Goal: Transaction & Acquisition: Purchase product/service

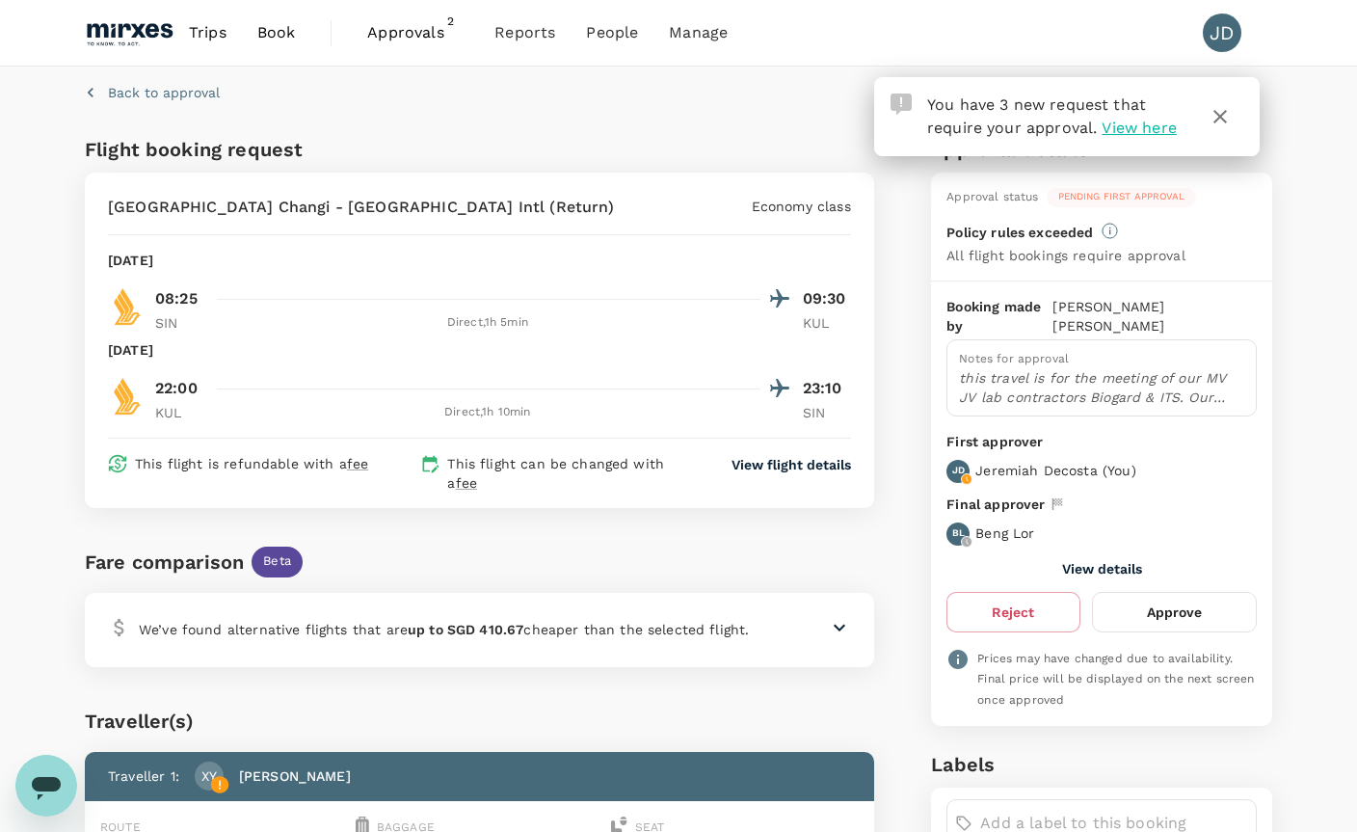
click at [1137, 136] on span "View here" at bounding box center [1138, 128] width 74 height 18
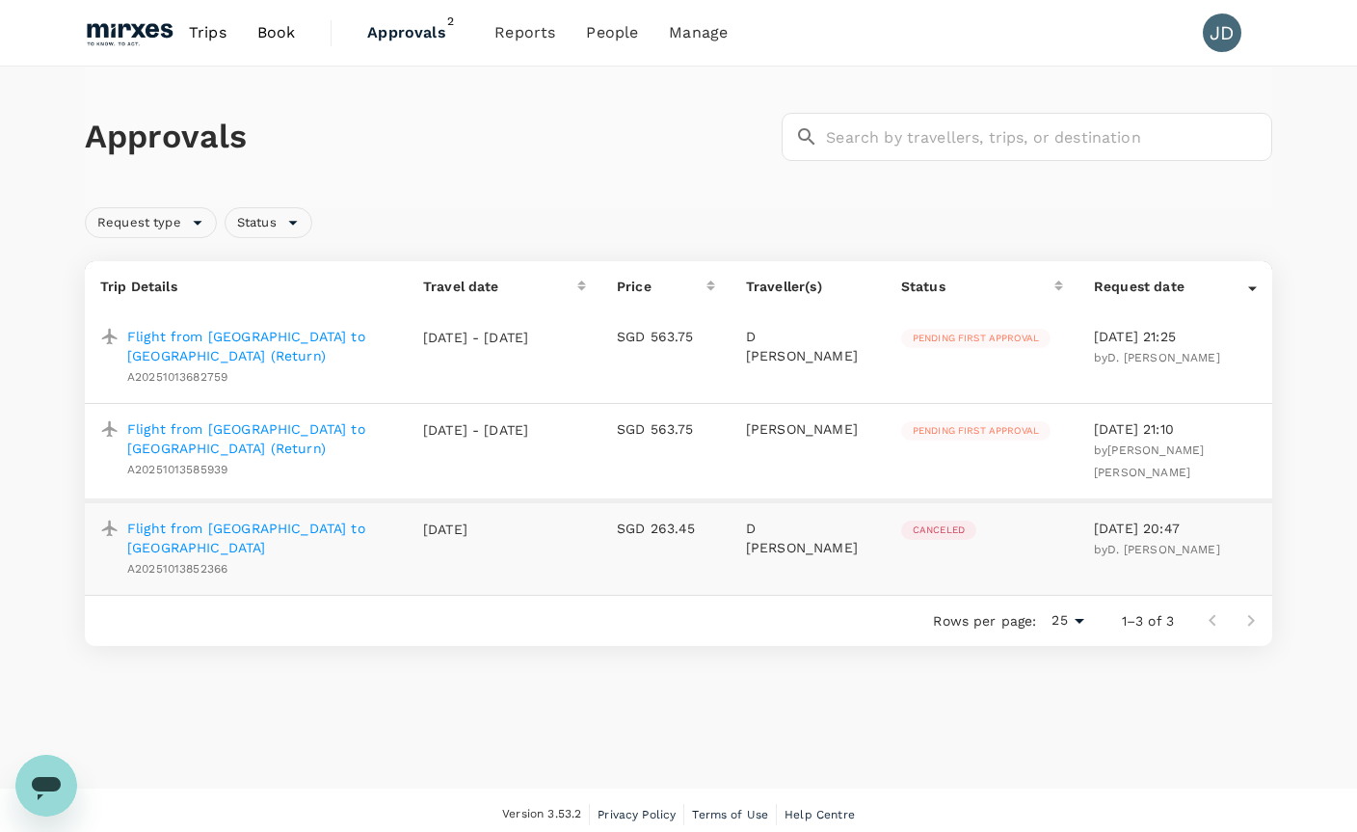
click at [316, 332] on p "Flight from Singapore to Kuala Lumpur (Return)" at bounding box center [259, 346] width 265 height 39
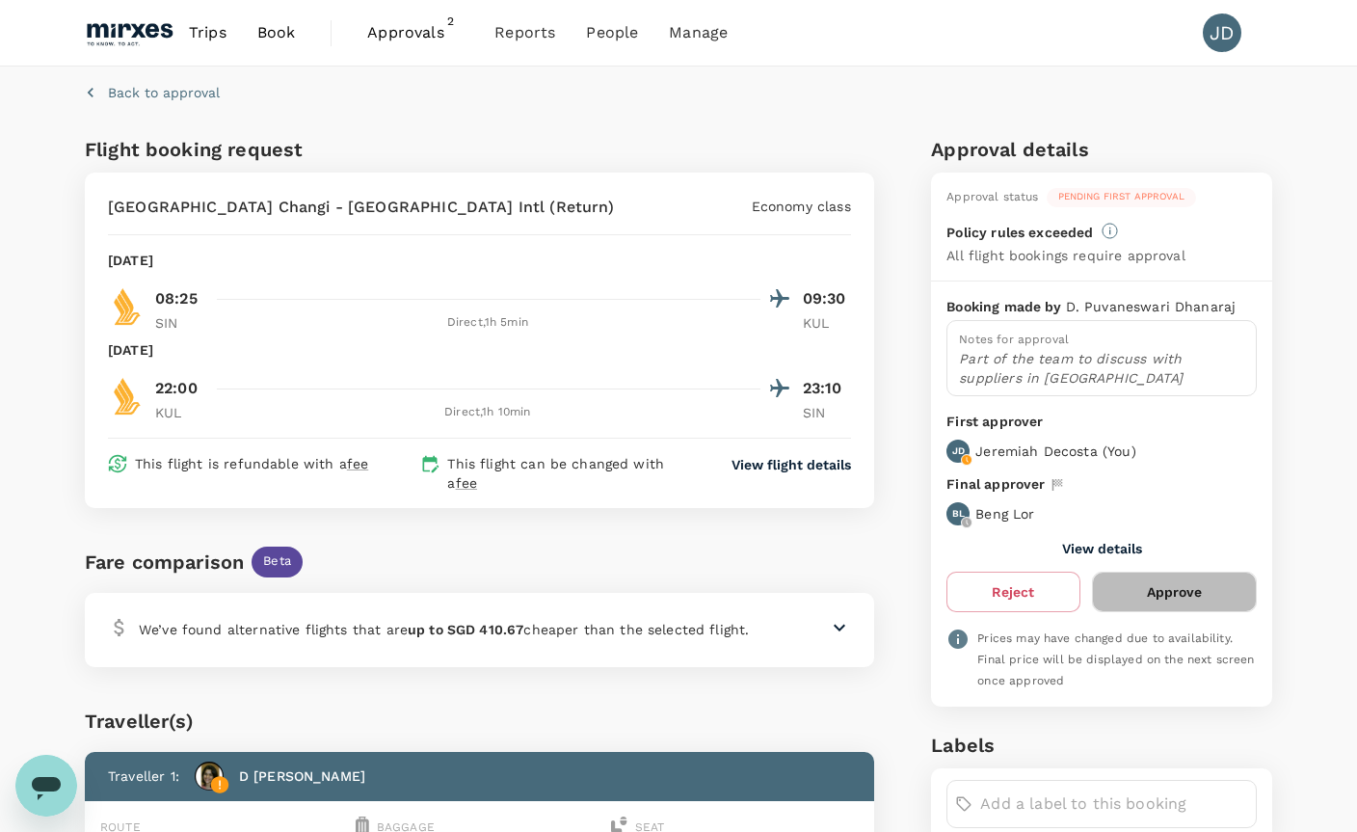
click at [1175, 597] on button "Approve" at bounding box center [1174, 591] width 165 height 40
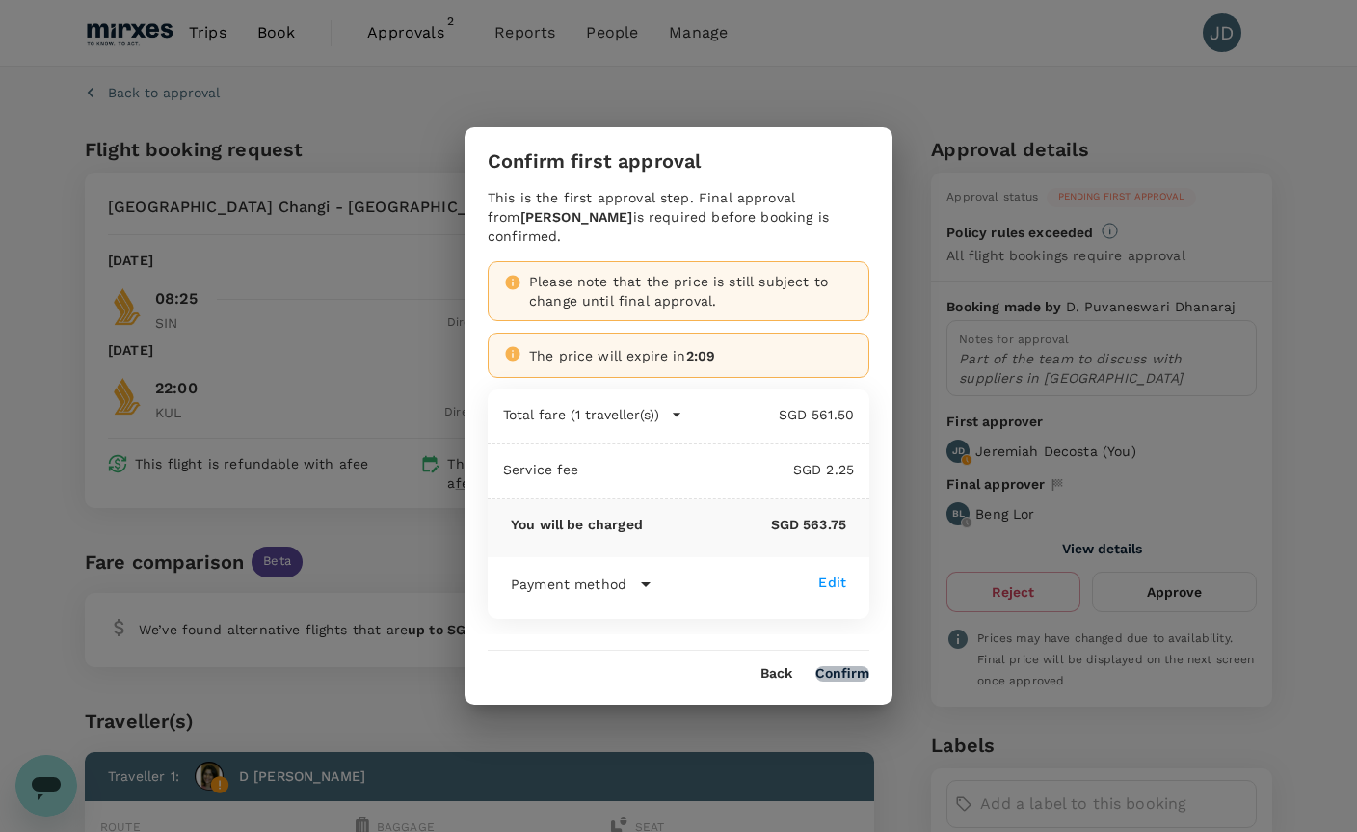
click at [858, 666] on button "Confirm" at bounding box center [842, 673] width 54 height 15
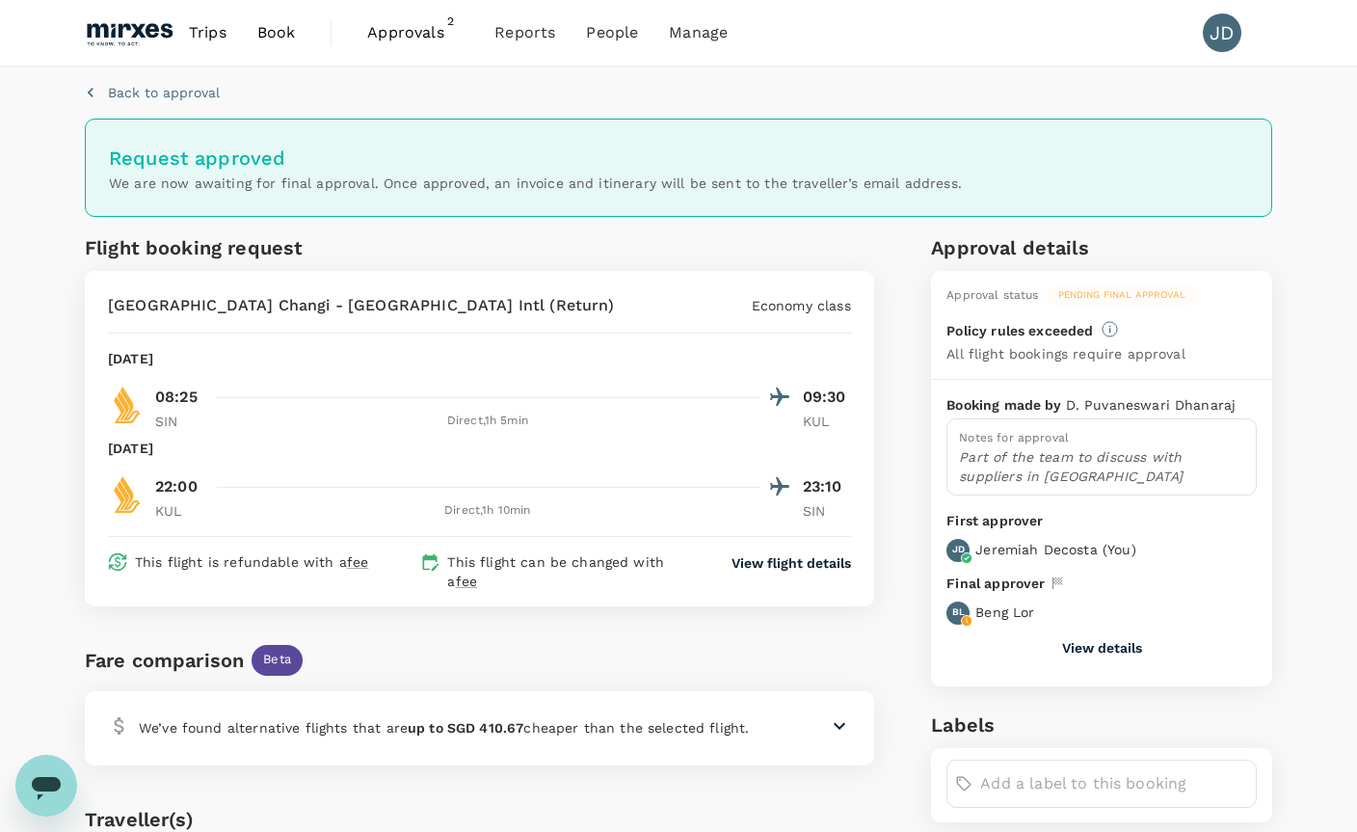
click at [179, 84] on p "Back to approval" at bounding box center [164, 92] width 112 height 19
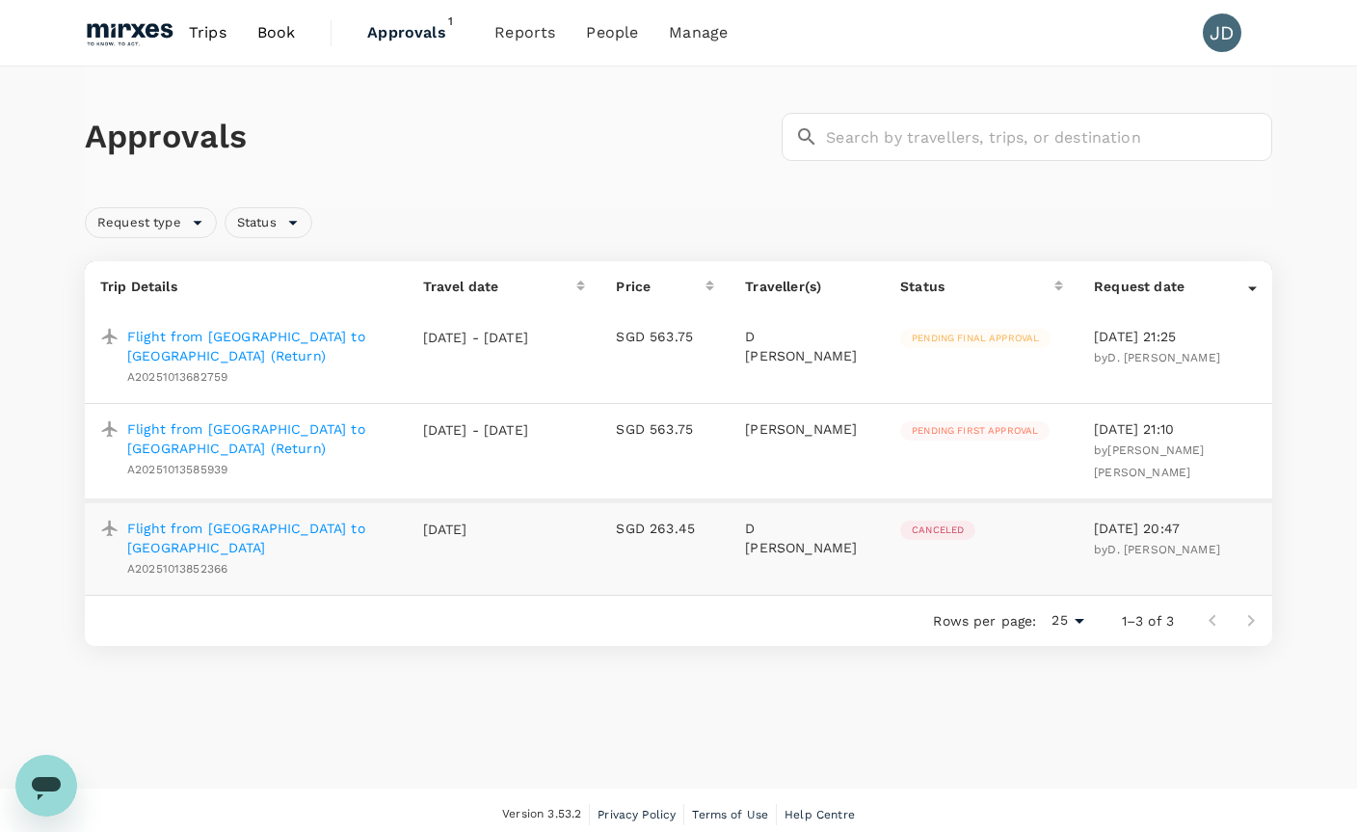
click at [351, 434] on p "Flight from Singapore to Kuala Lumpur (Return)" at bounding box center [259, 438] width 265 height 39
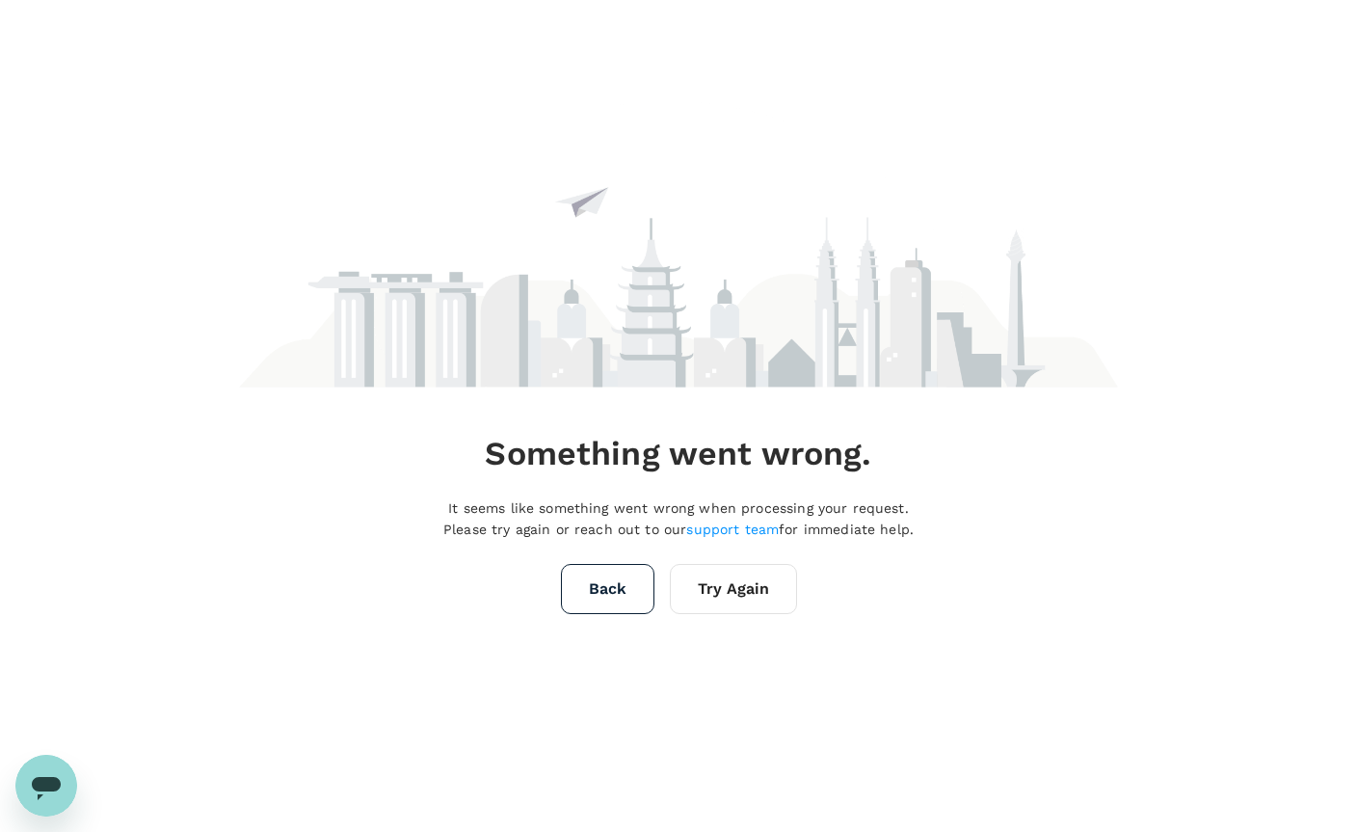
click at [719, 614] on button "Try Again" at bounding box center [733, 589] width 127 height 50
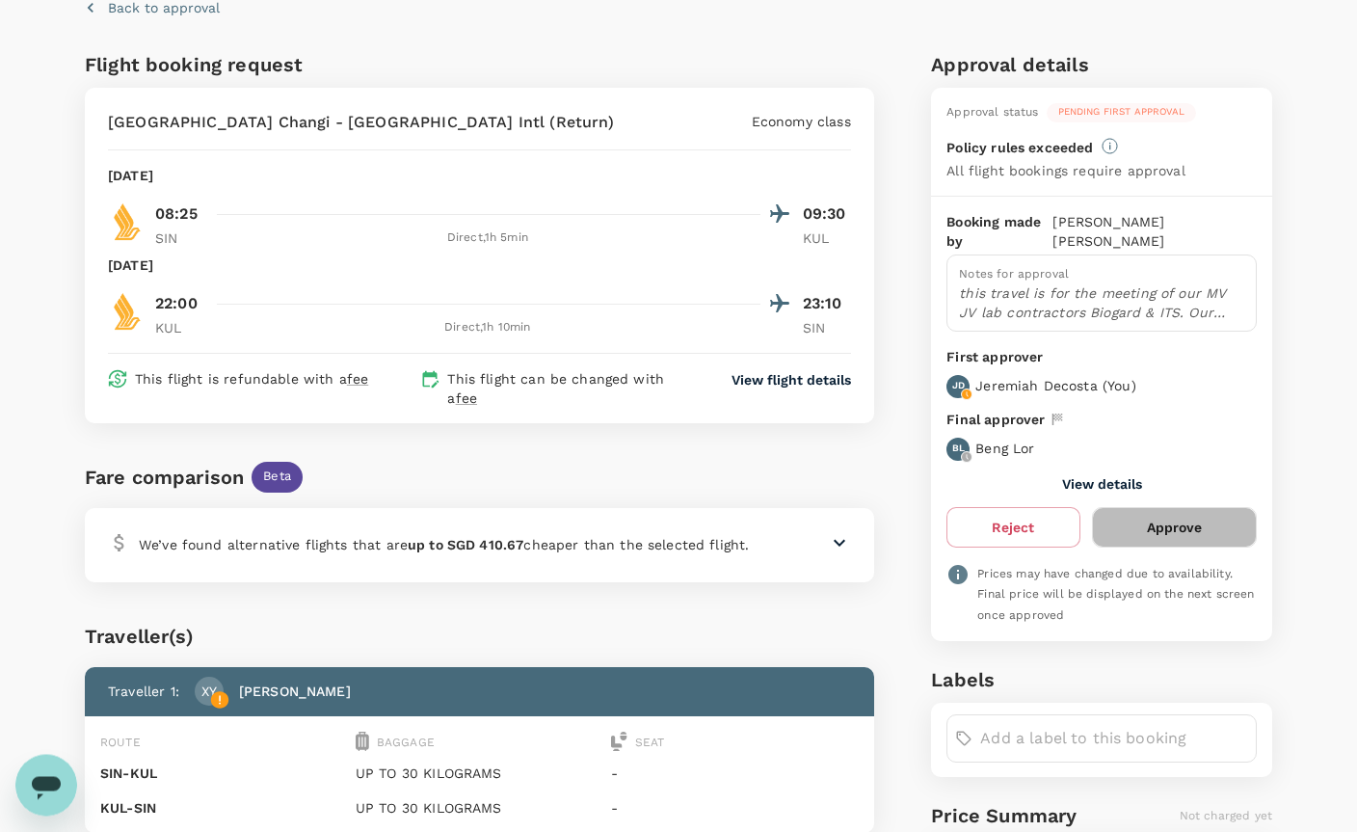
scroll to position [85, 0]
click at [1217, 513] on button "Approve" at bounding box center [1174, 527] width 165 height 40
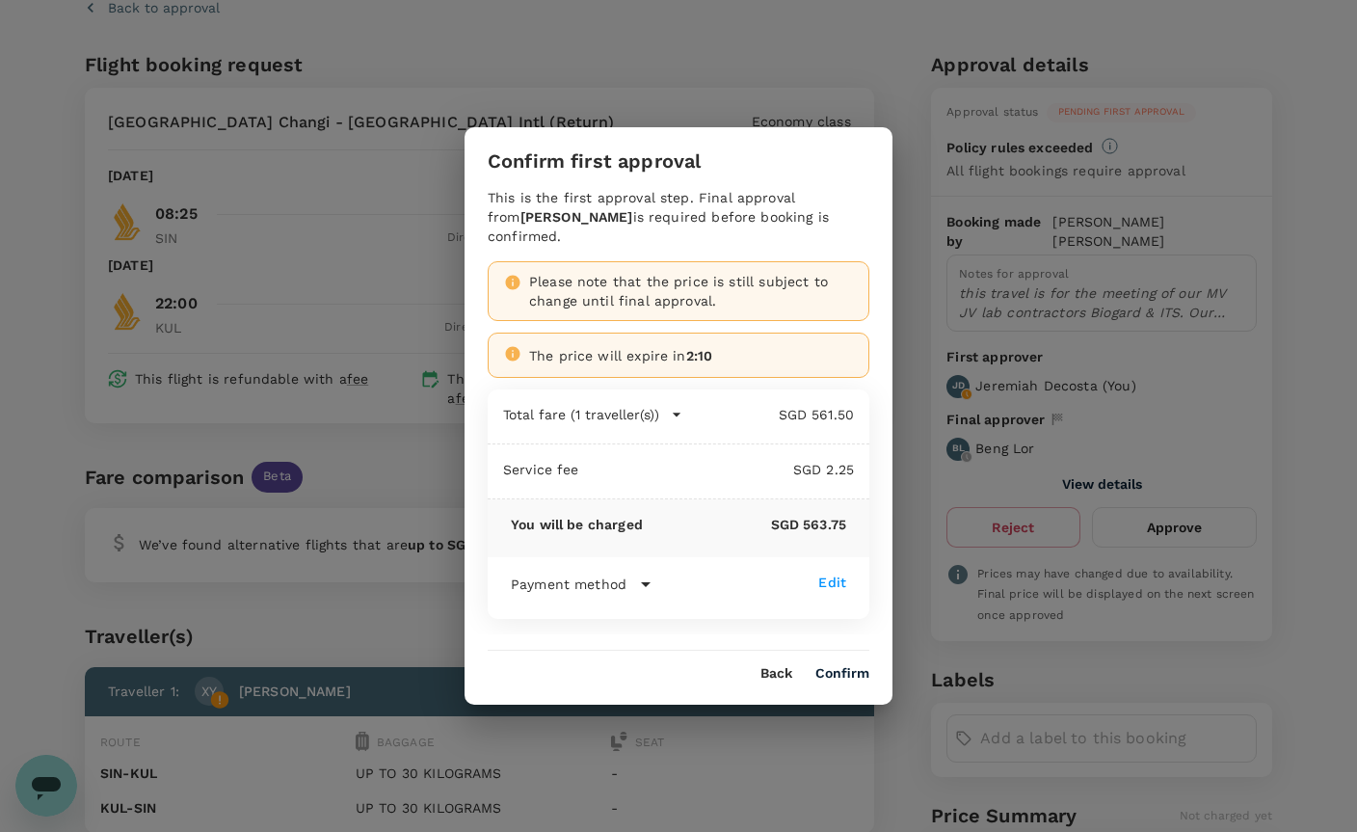
click at [850, 681] on button "Confirm" at bounding box center [842, 673] width 54 height 15
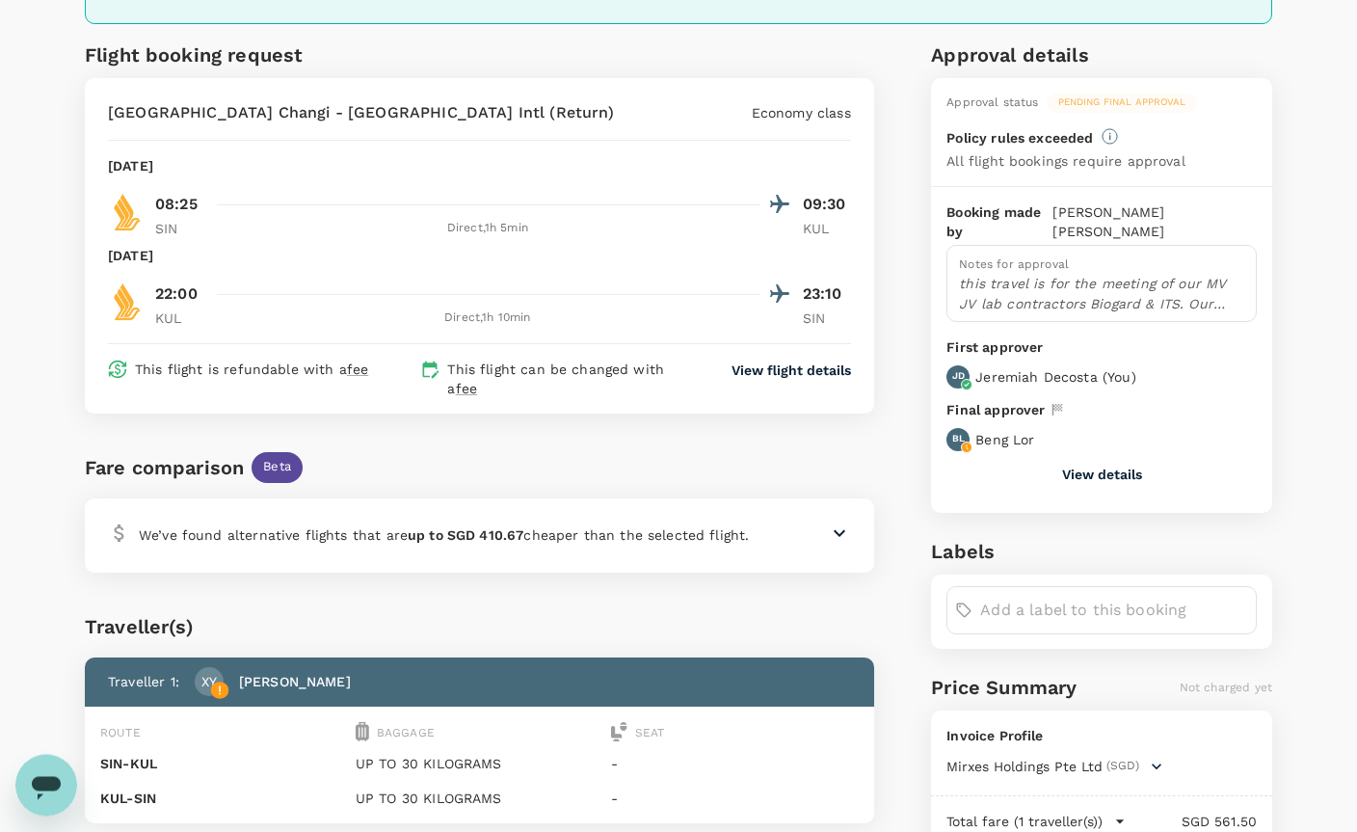
scroll to position [0, 0]
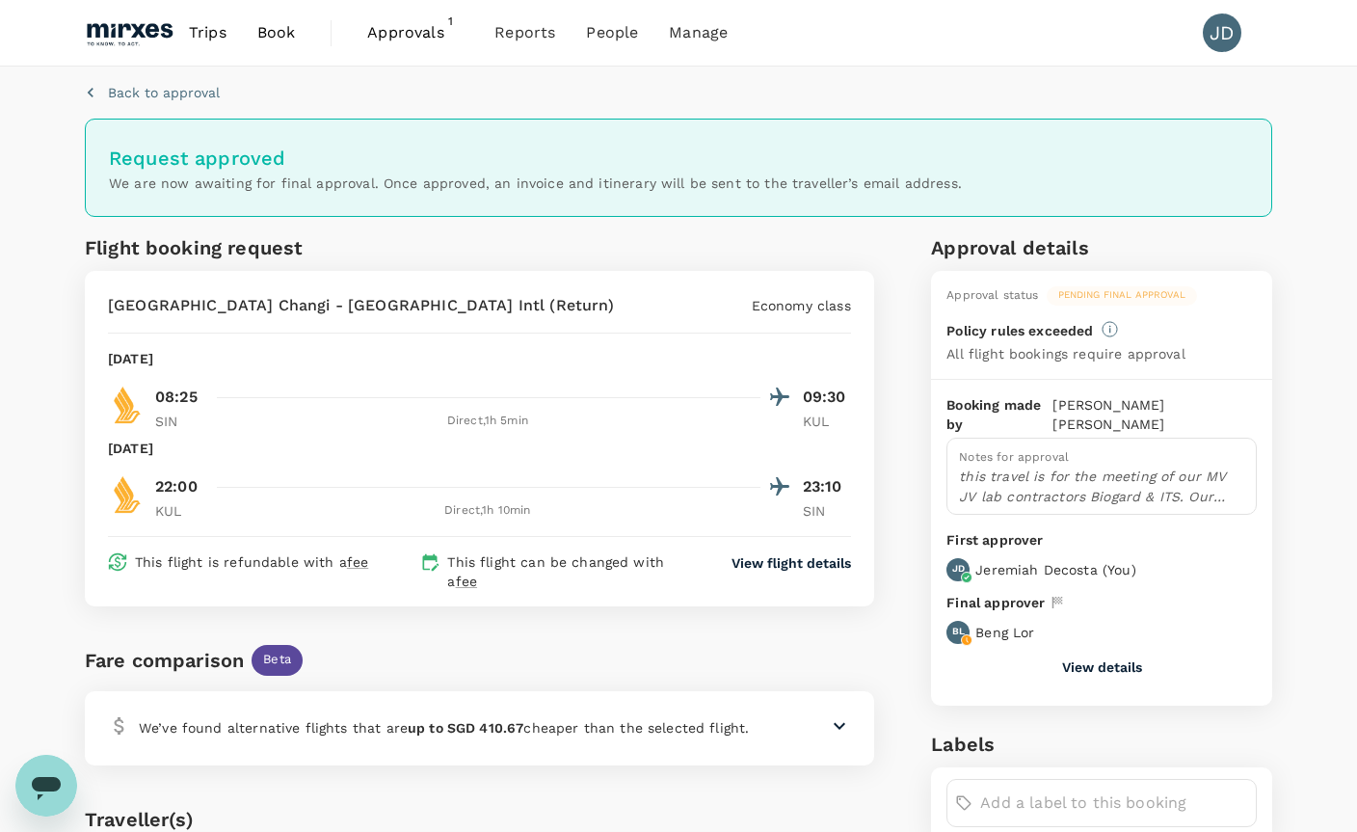
click at [302, 44] on link "Book" at bounding box center [276, 33] width 69 height 66
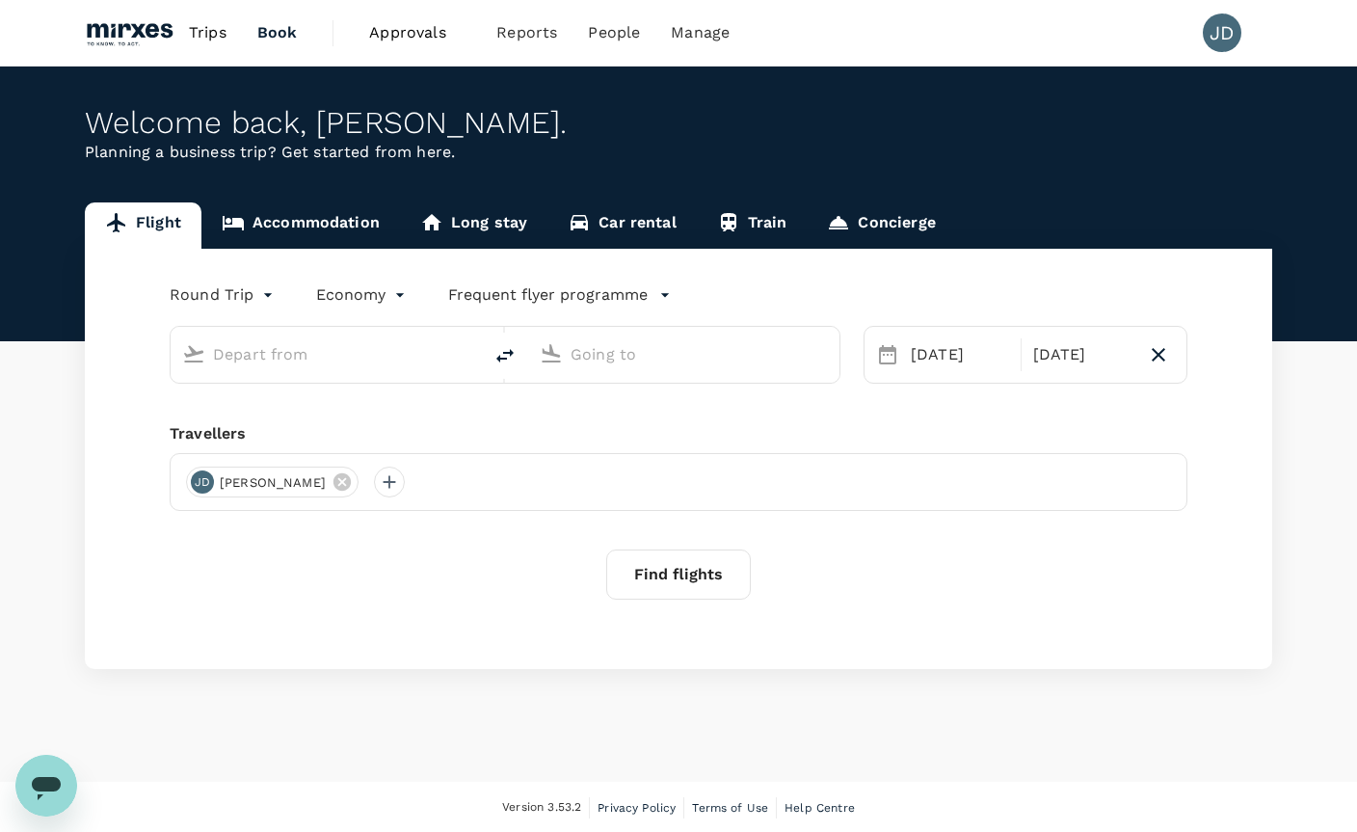
type input "Singapore Changi (SIN)"
type input "Kuala Lumpur Intl ([GEOGRAPHIC_DATA])"
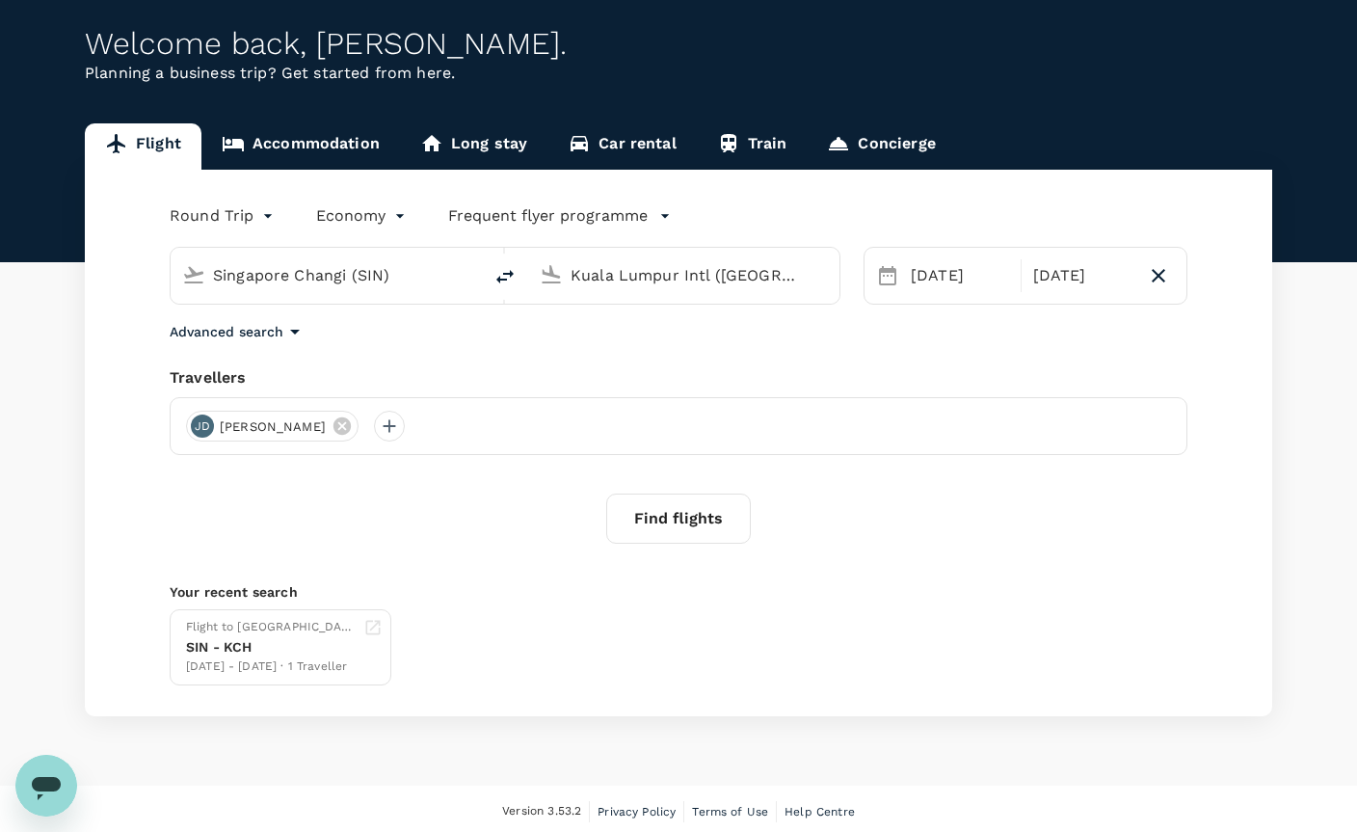
scroll to position [81, 0]
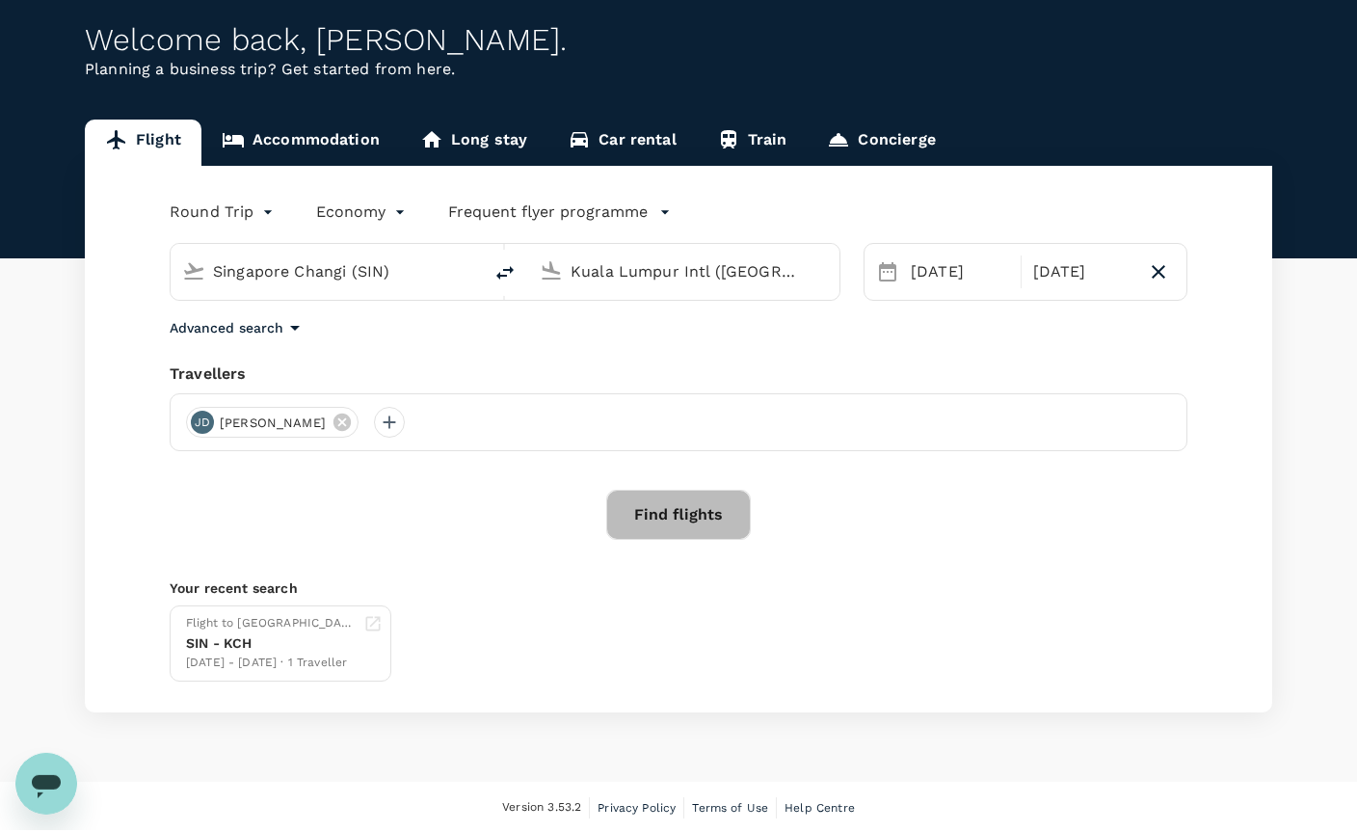
click at [666, 524] on button "Find flights" at bounding box center [678, 516] width 145 height 50
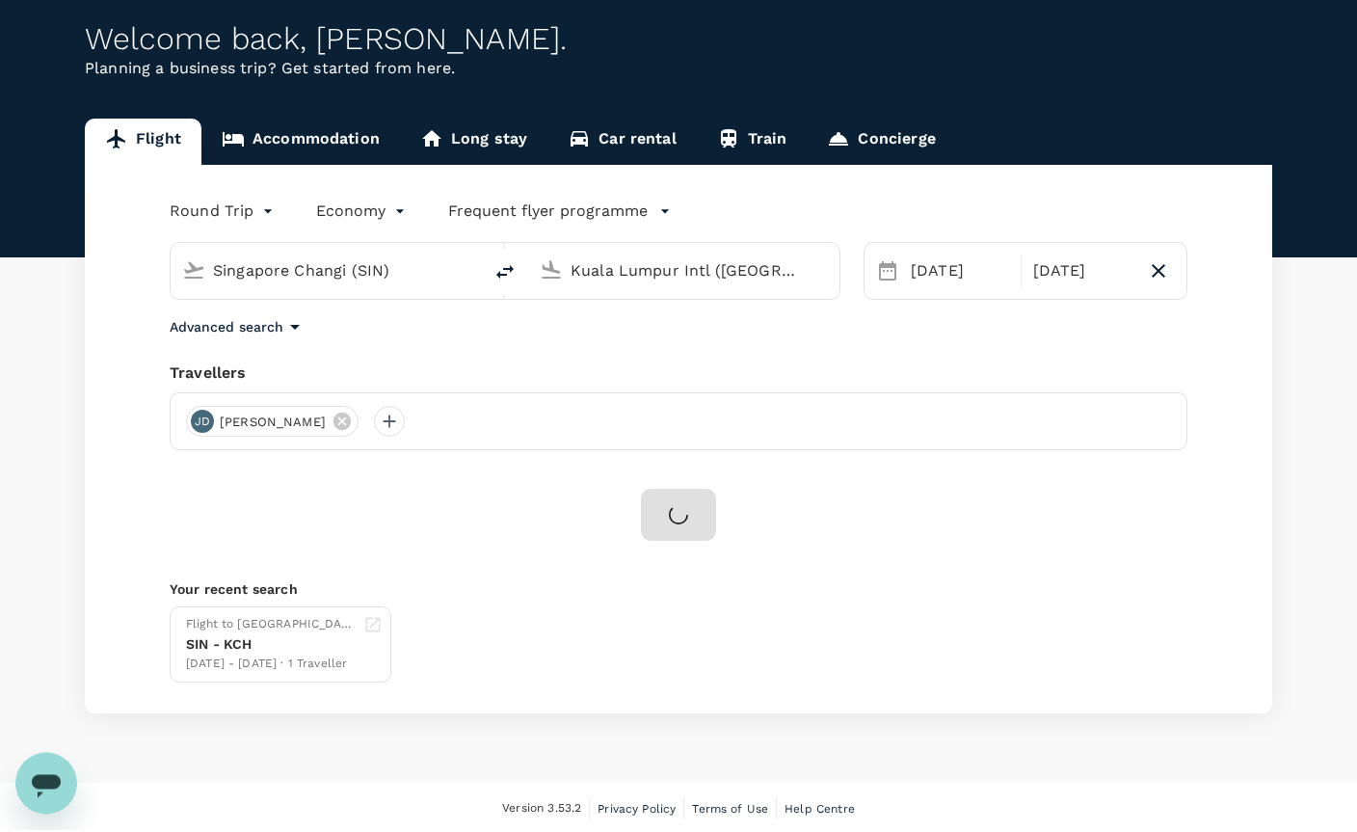
scroll to position [18, 0]
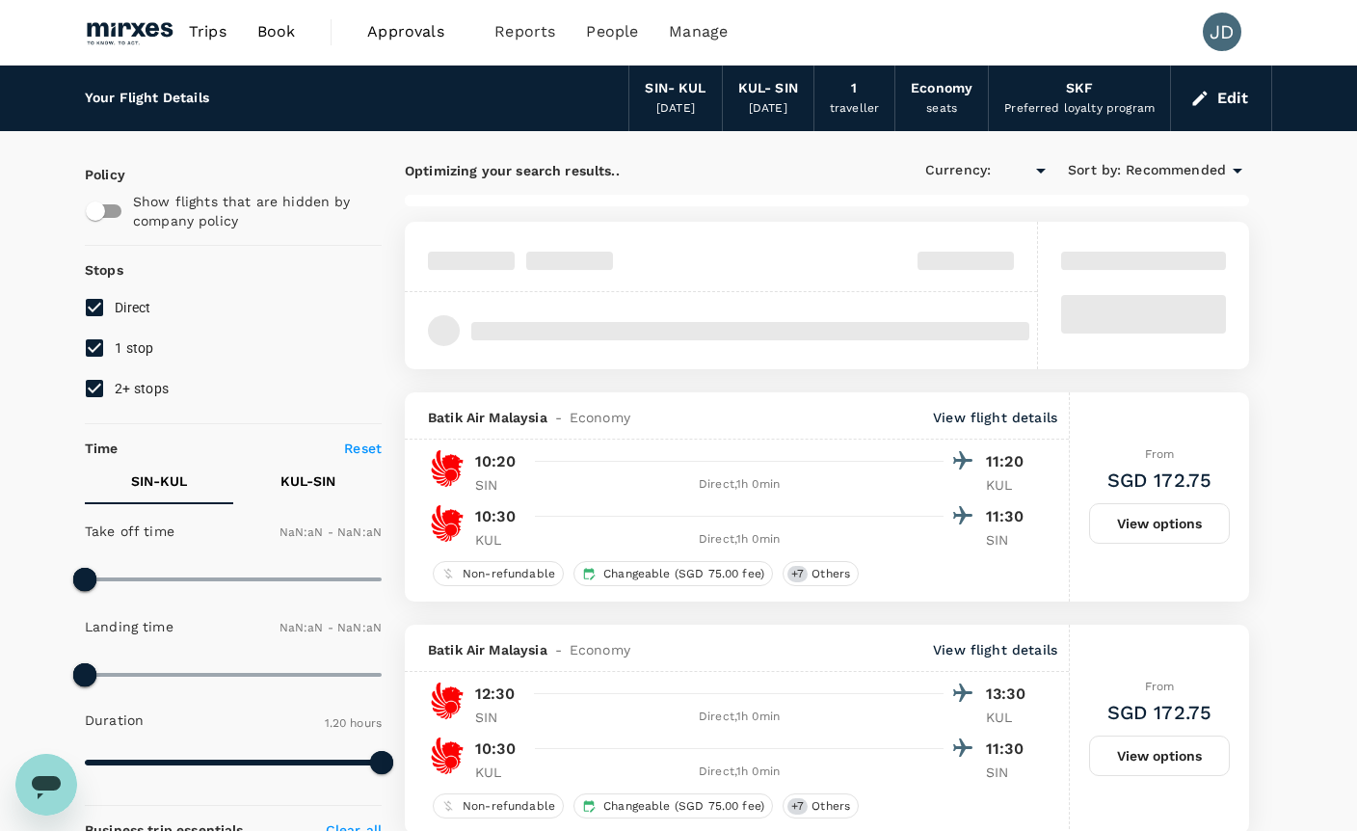
type input "SGD"
type input "1440"
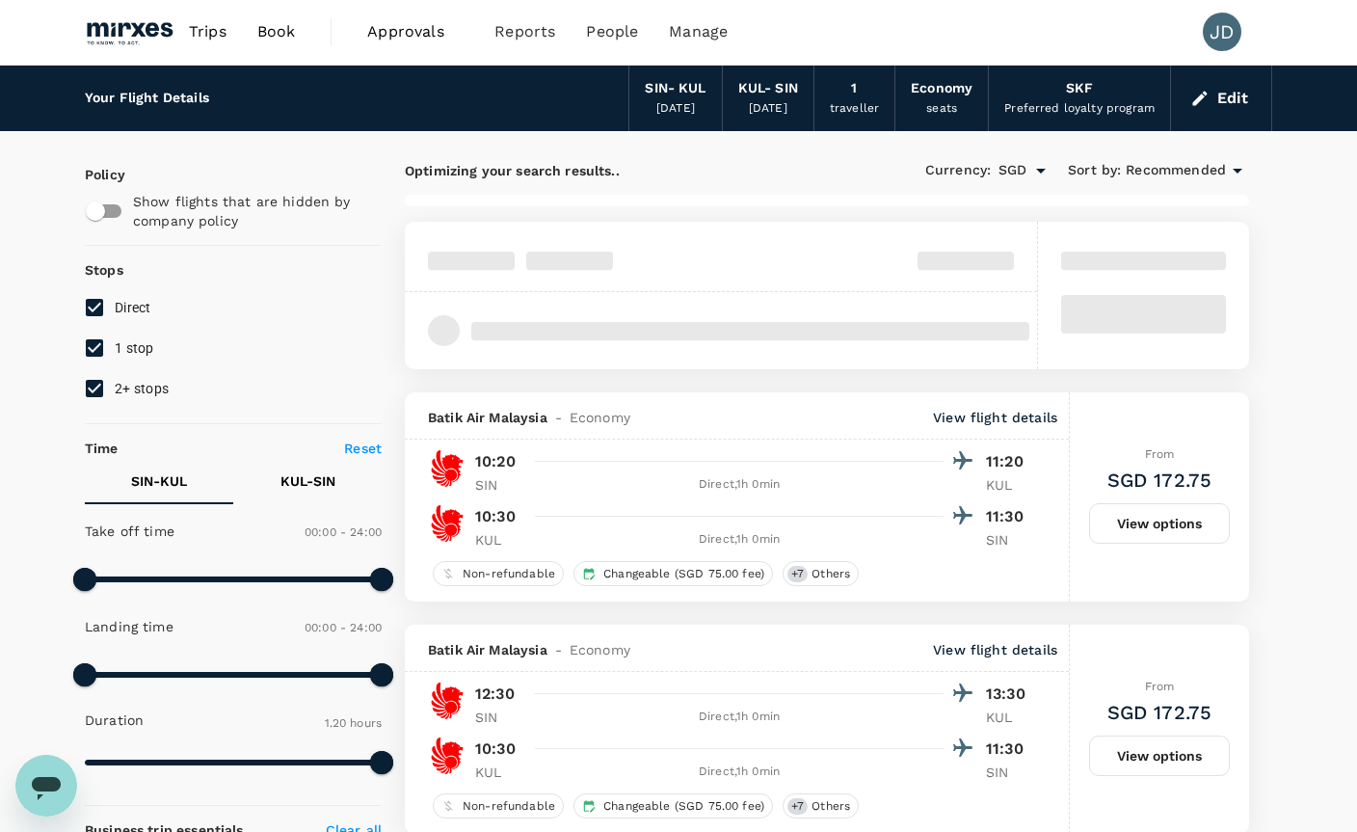
scroll to position [7, 0]
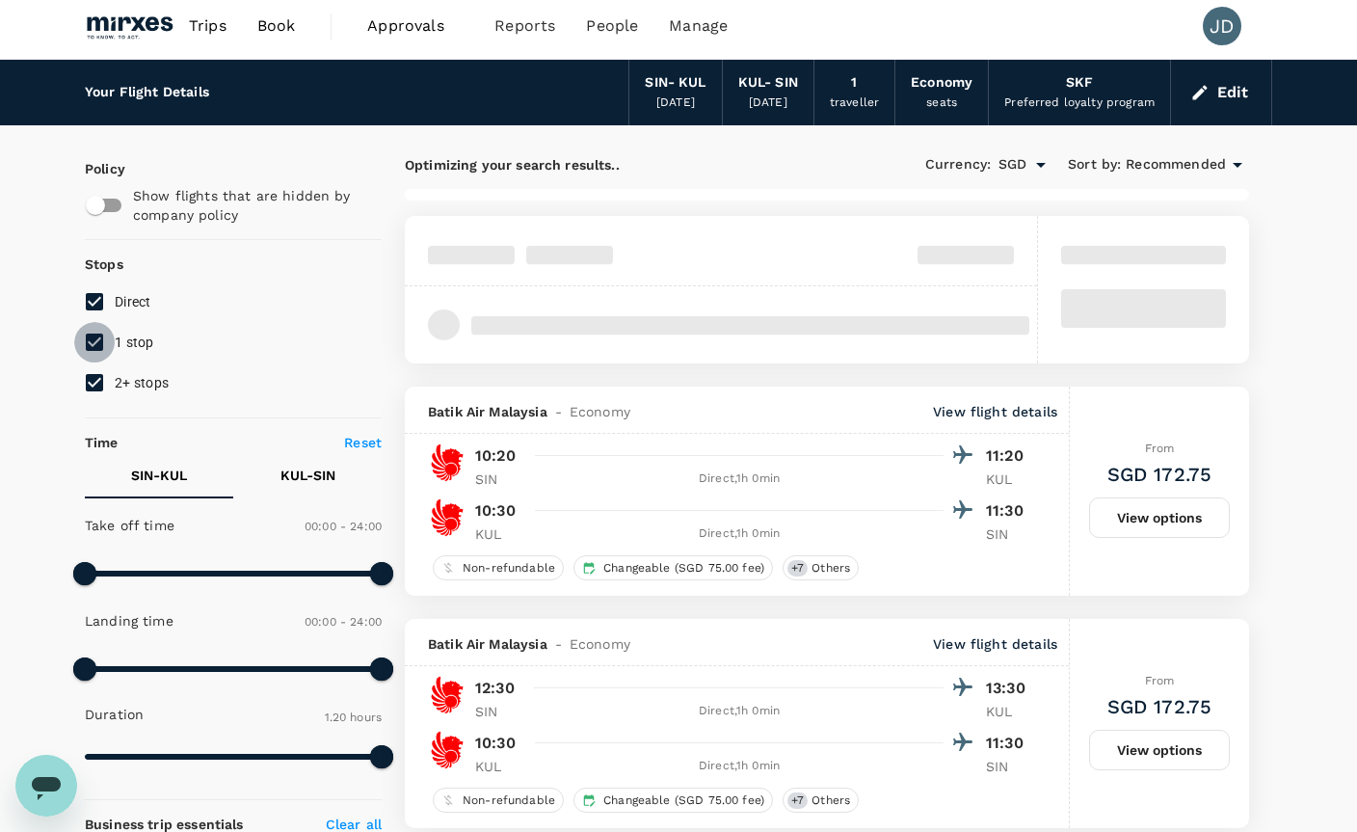
click at [103, 352] on input "1 stop" at bounding box center [94, 342] width 40 height 40
checkbox input "false"
click at [105, 393] on input "2+ stops" at bounding box center [94, 382] width 40 height 40
checkbox input "false"
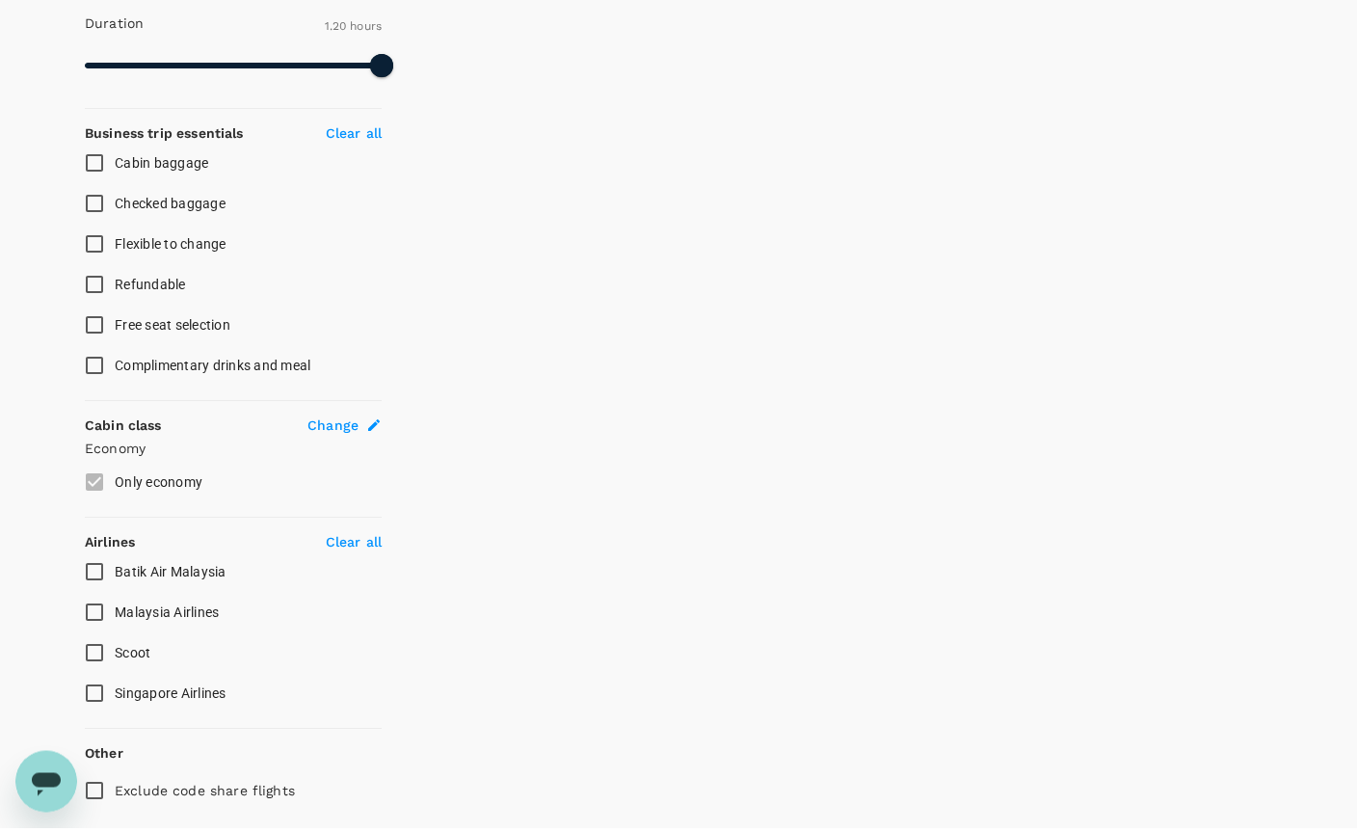
scroll to position [693, 0]
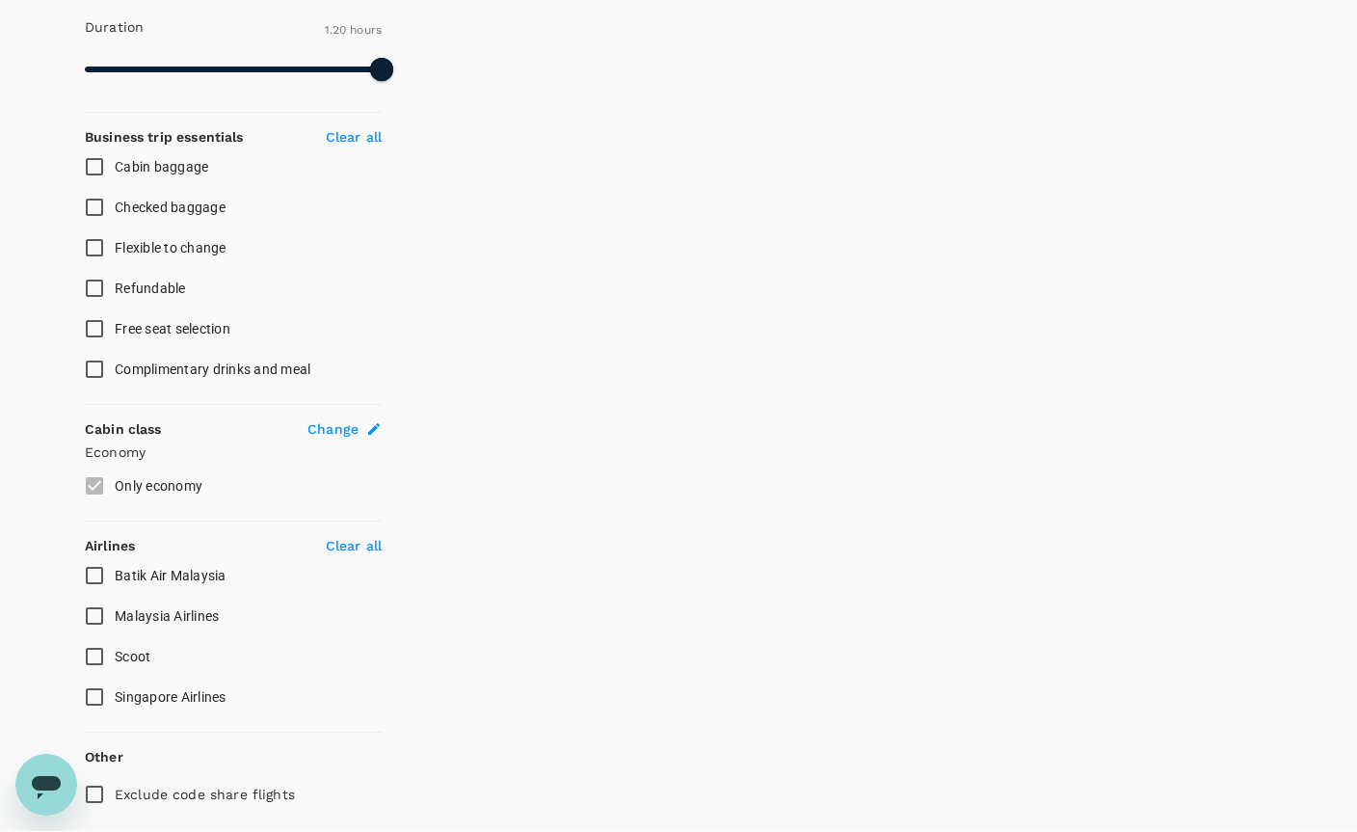
click at [126, 698] on span "Singapore Airlines" at bounding box center [171, 697] width 112 height 15
click at [115, 698] on input "Singapore Airlines" at bounding box center [94, 697] width 40 height 40
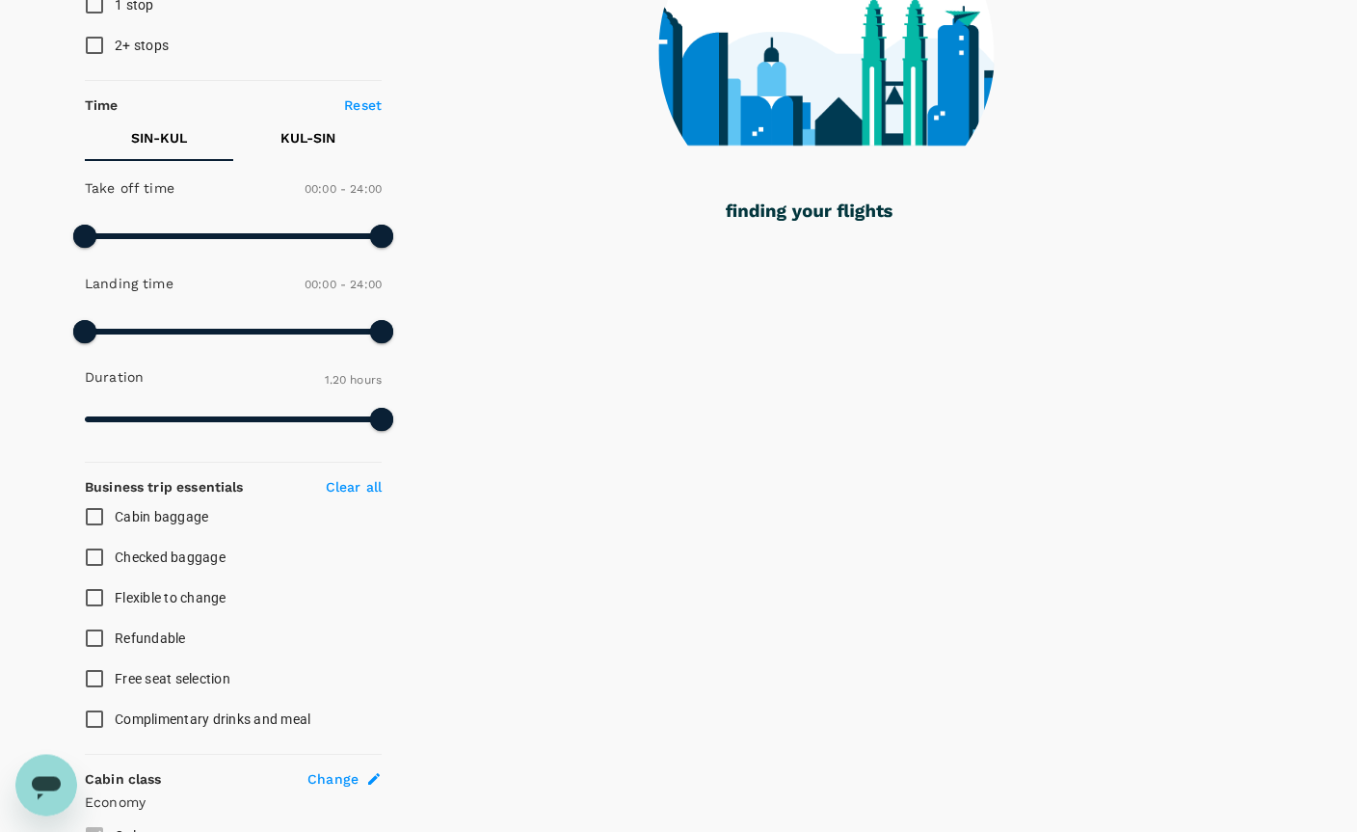
scroll to position [344, 0]
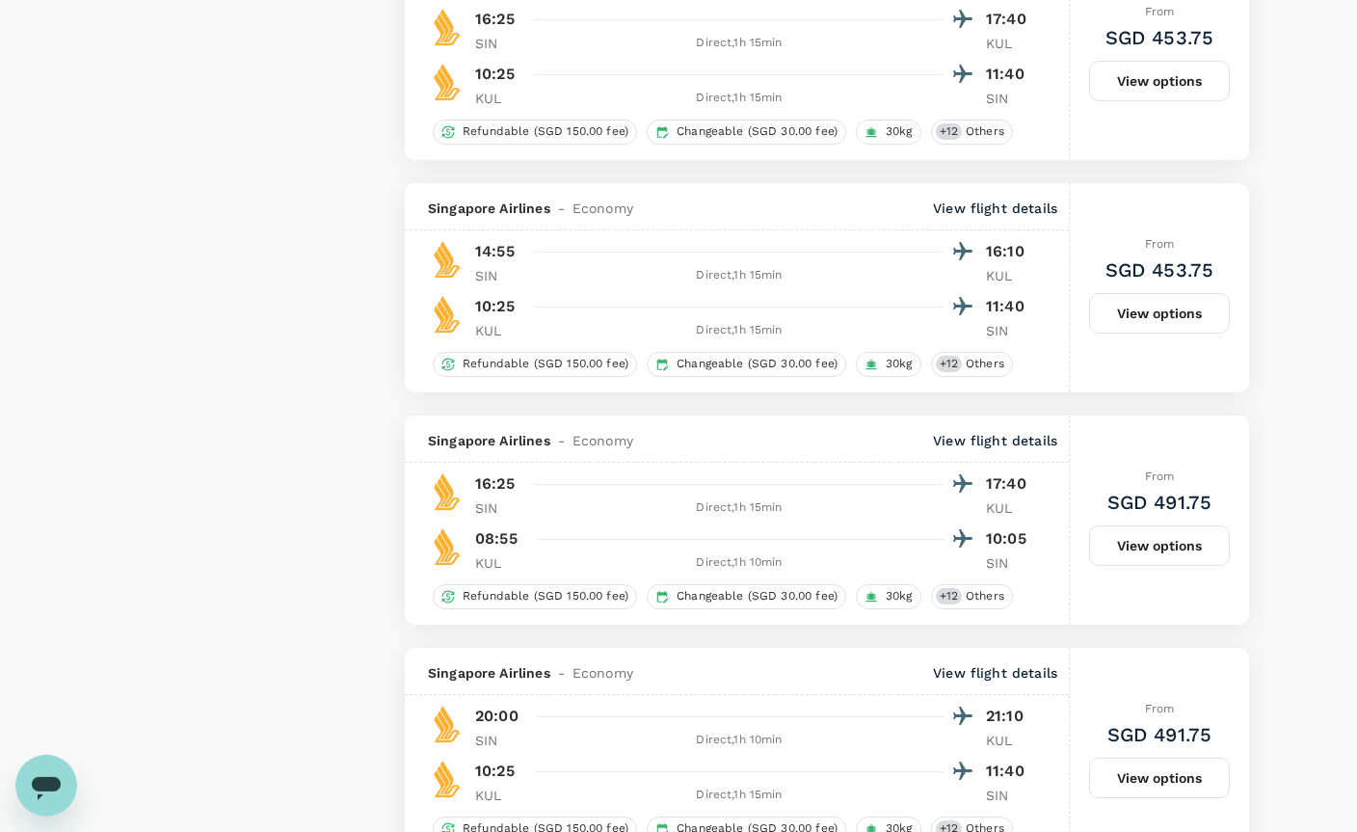
checkbox input "false"
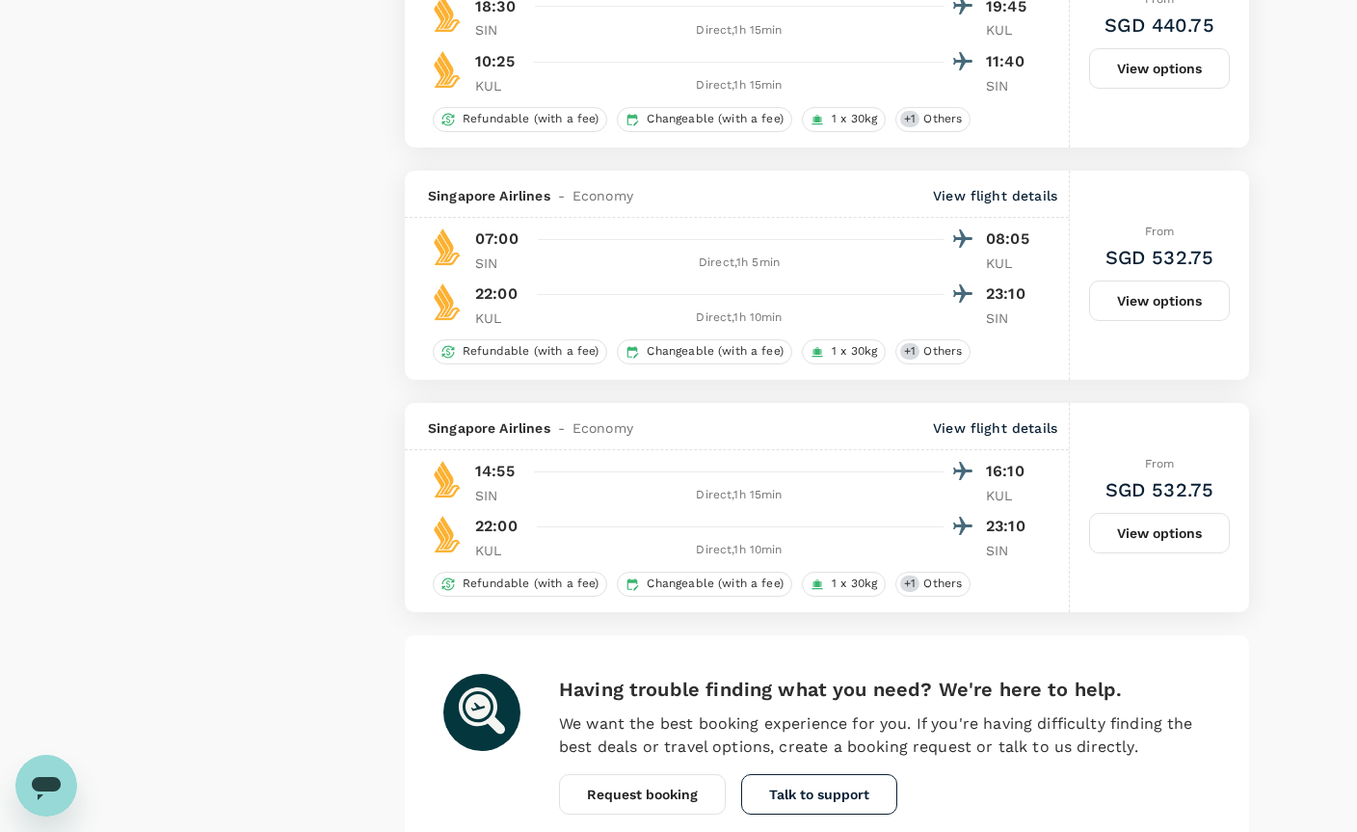
scroll to position [4320, 0]
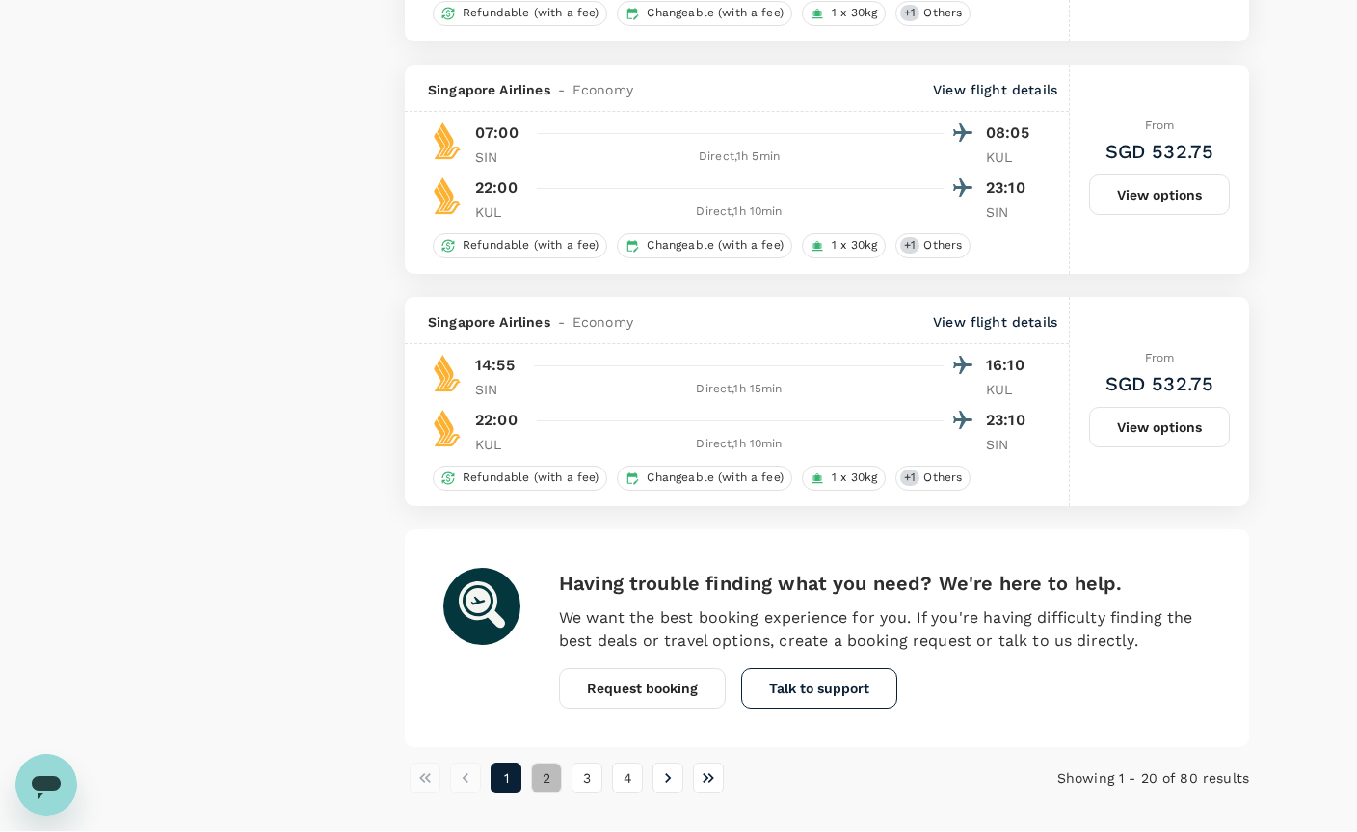
click at [554, 779] on button "2" at bounding box center [546, 778] width 31 height 31
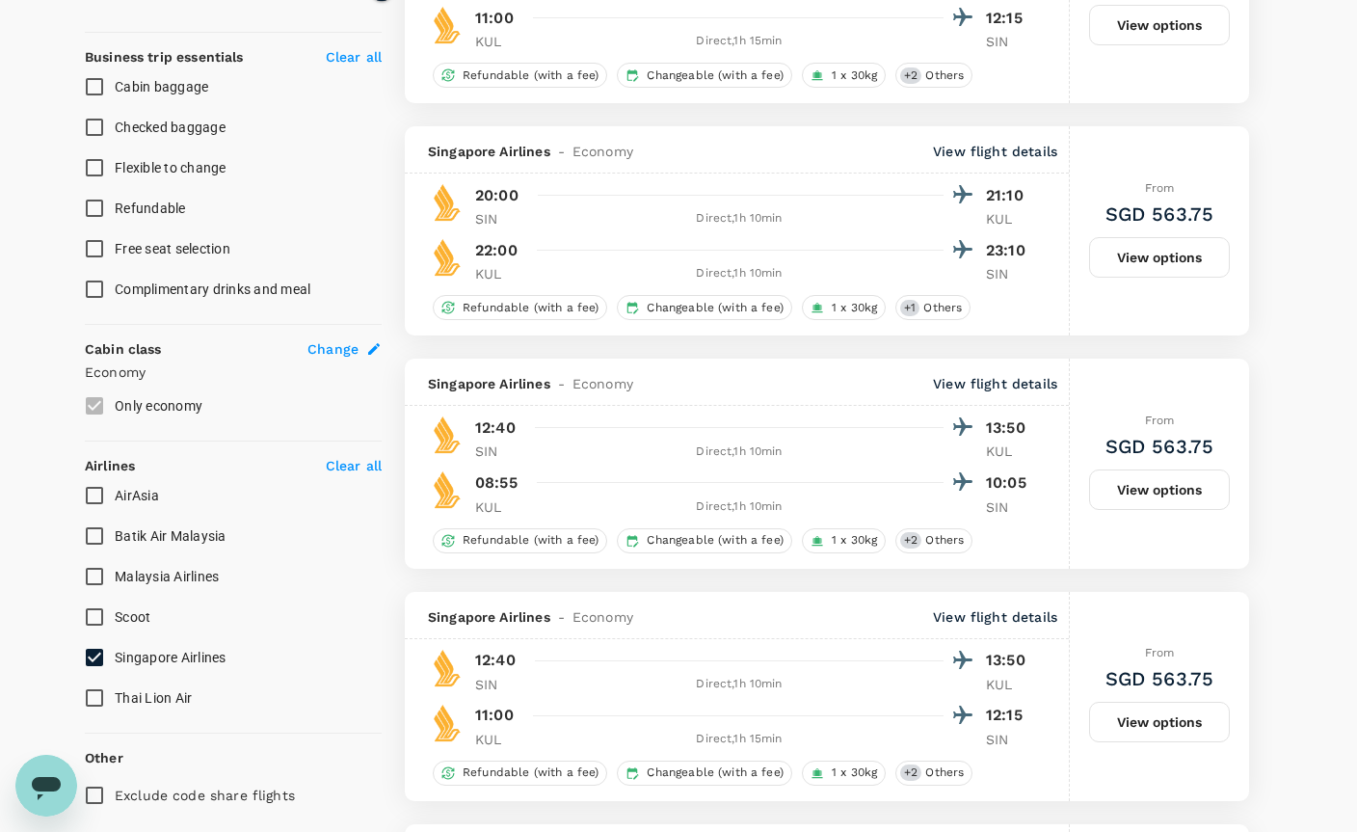
type input "SGD"
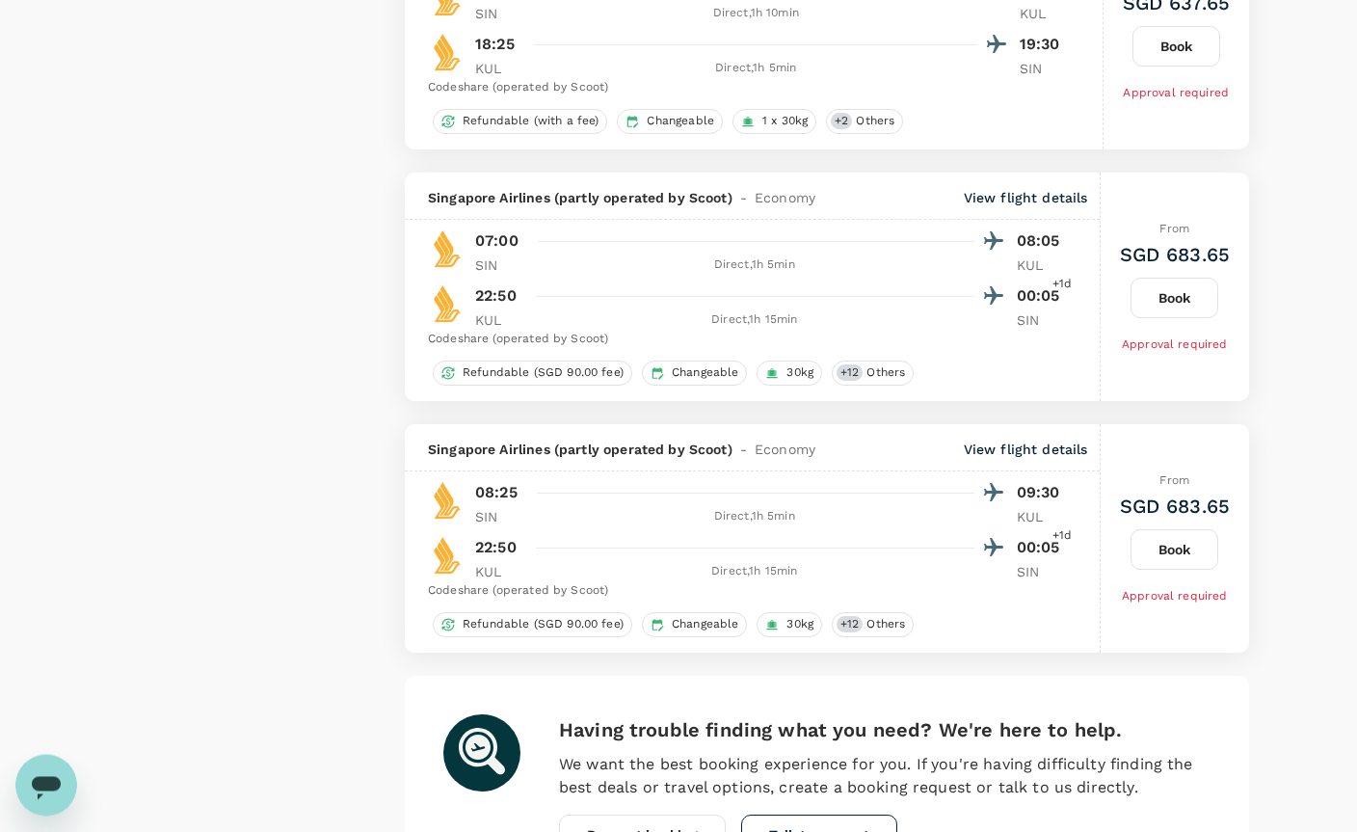
scroll to position [4366, 0]
type input "1440"
type input "SGD"
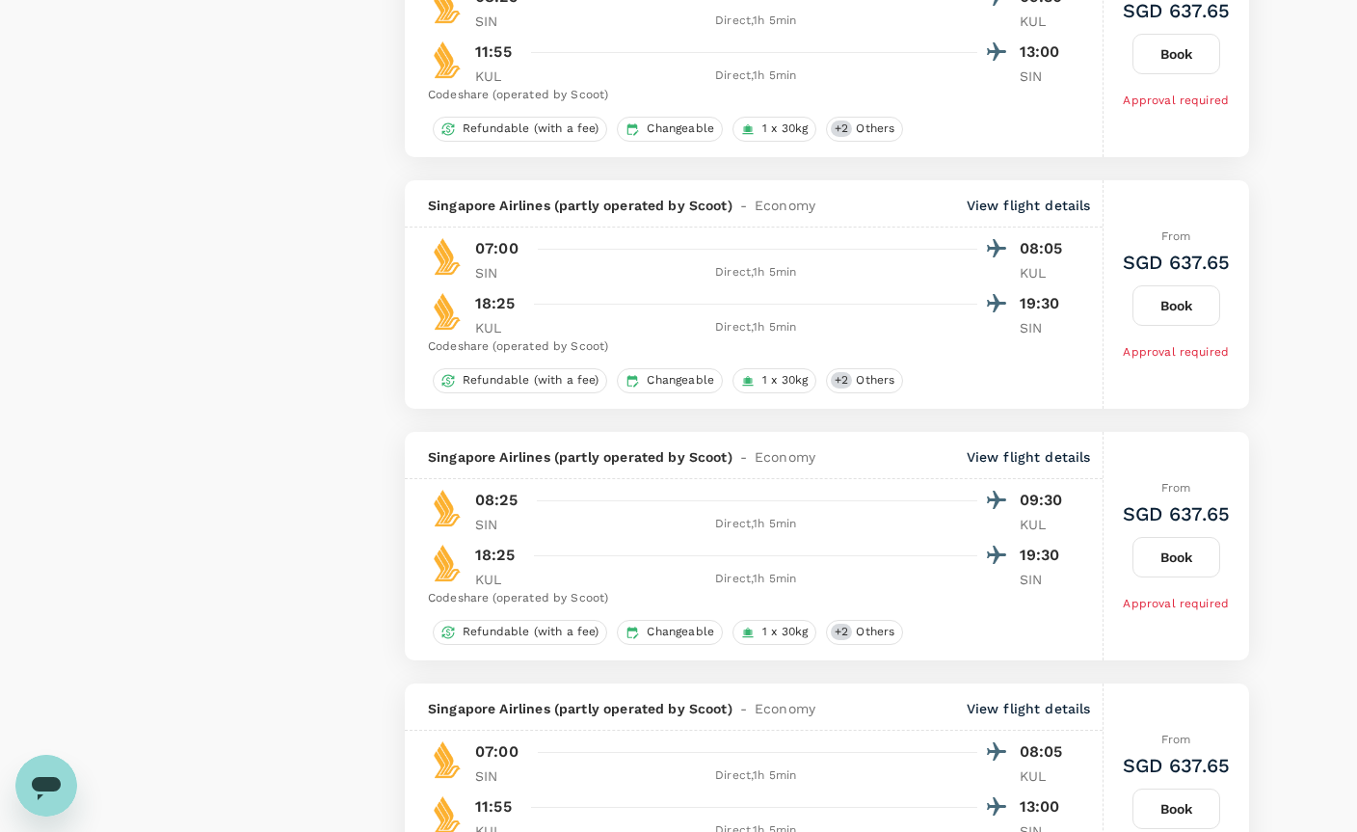
scroll to position [2577, 0]
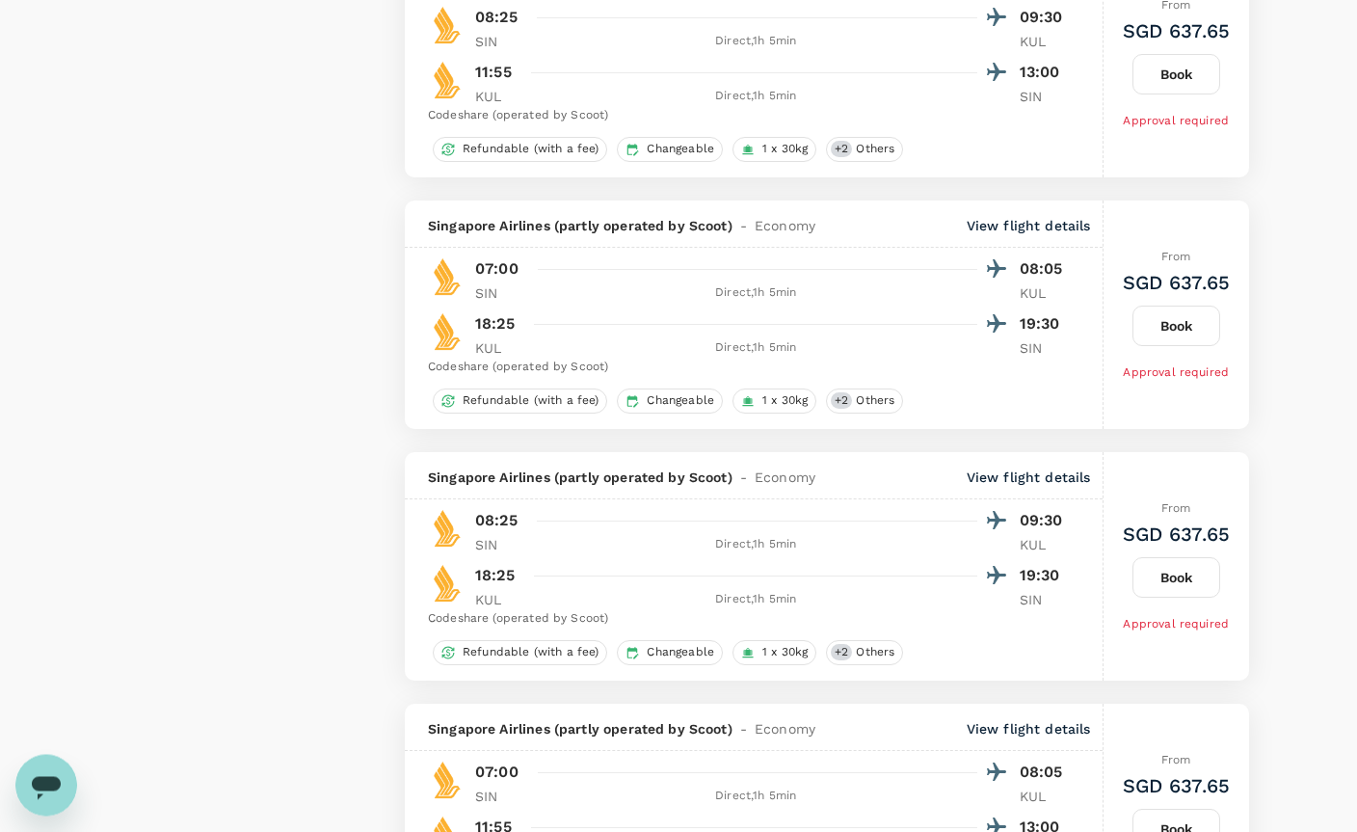
type input "1440"
type input "SGD"
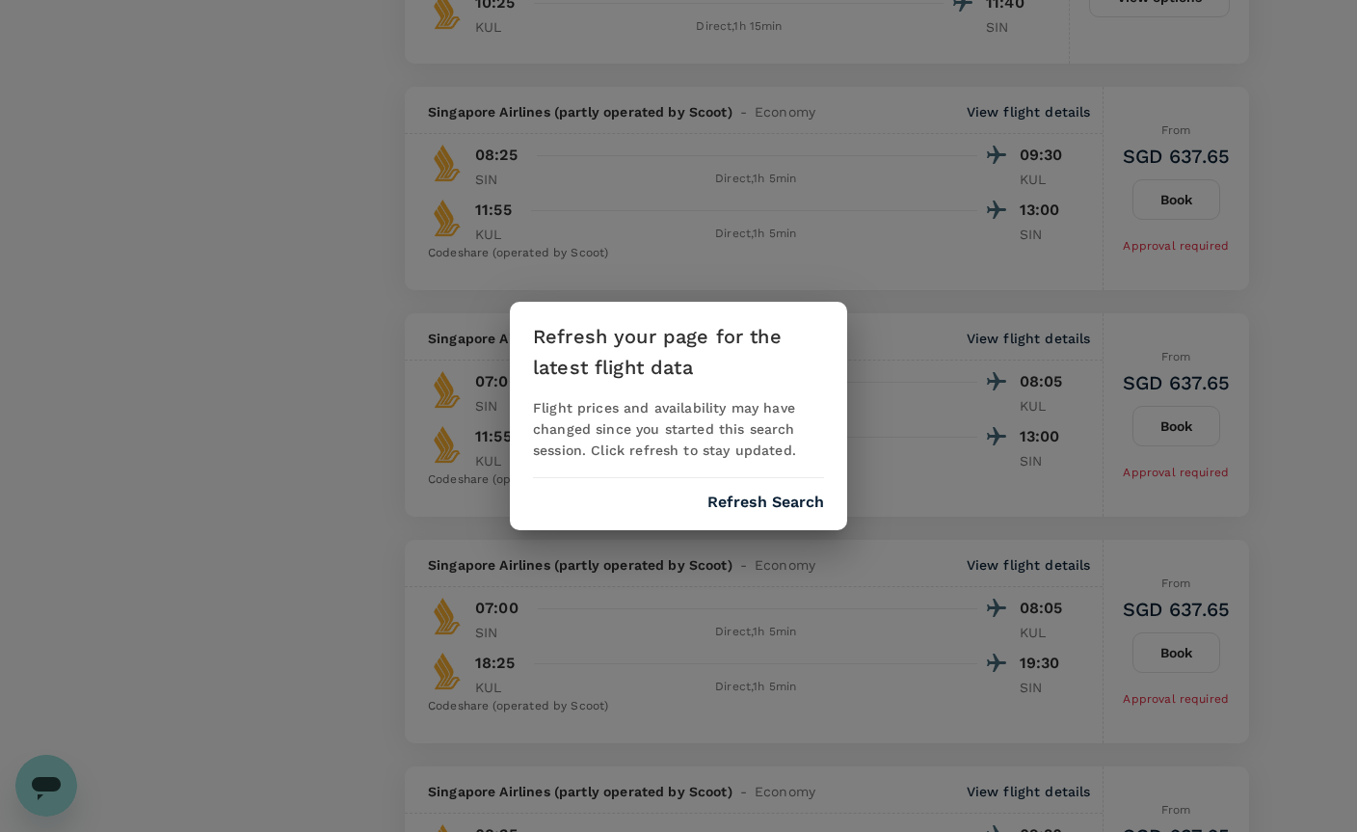
click at [792, 516] on div "Refresh your page for the latest flight data Flight prices and availability may…" at bounding box center [678, 416] width 337 height 228
click at [785, 510] on div "Refresh your page for the latest flight data Flight prices and availability may…" at bounding box center [678, 416] width 337 height 228
click at [747, 503] on button "Refresh Search" at bounding box center [765, 501] width 117 height 17
click at [747, 503] on div "Refreshing..." at bounding box center [678, 501] width 291 height 17
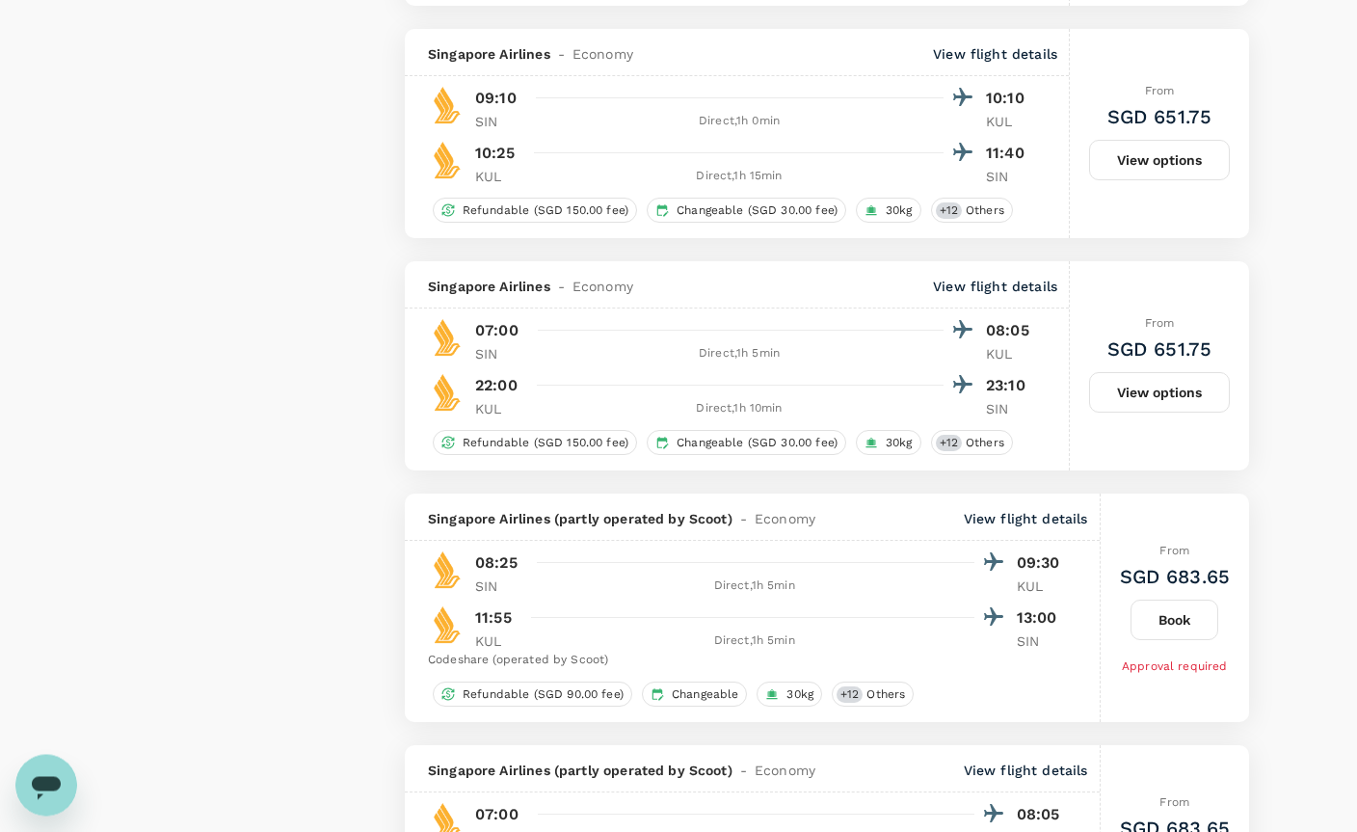
scroll to position [3447, 0]
type input "1440"
type input "SGD"
checkbox input "false"
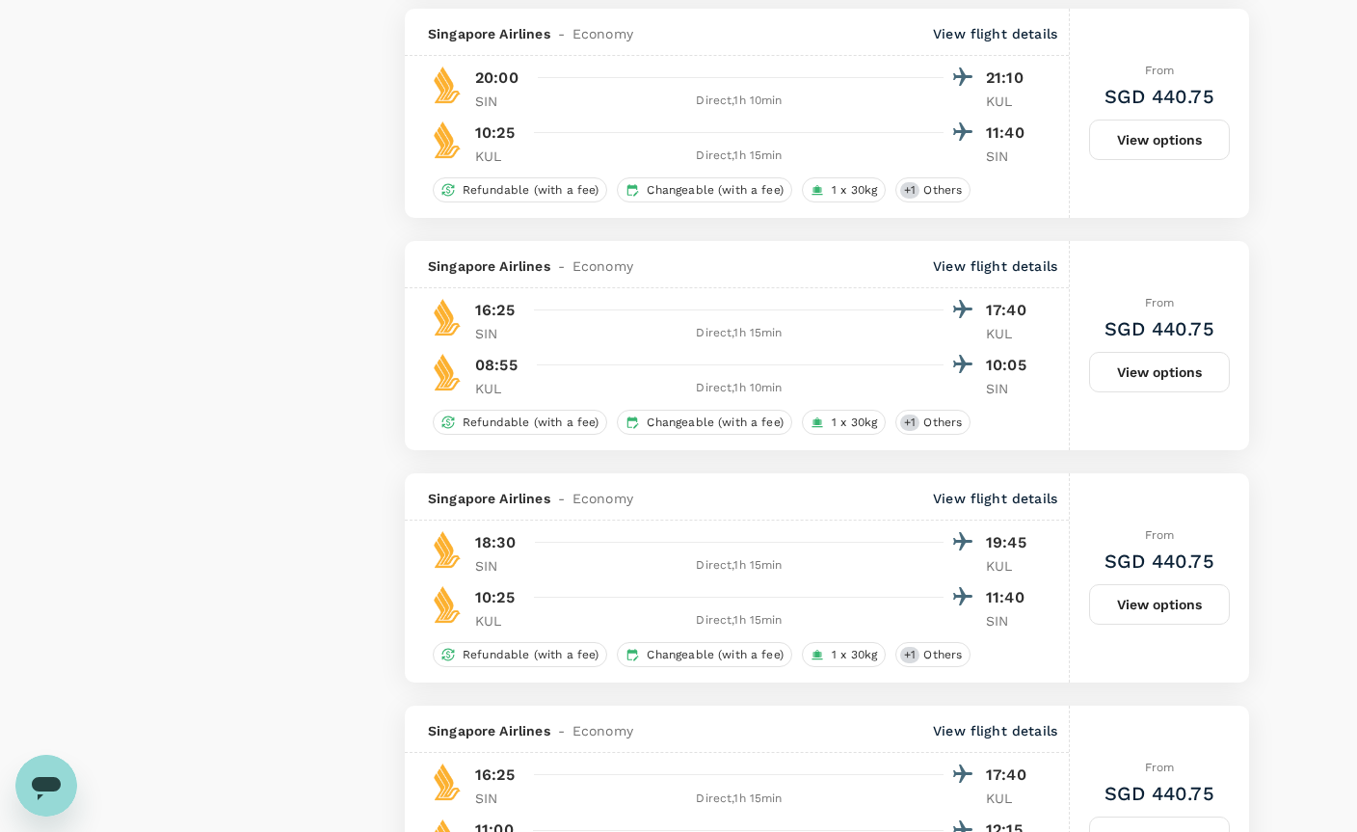
scroll to position [4320, 0]
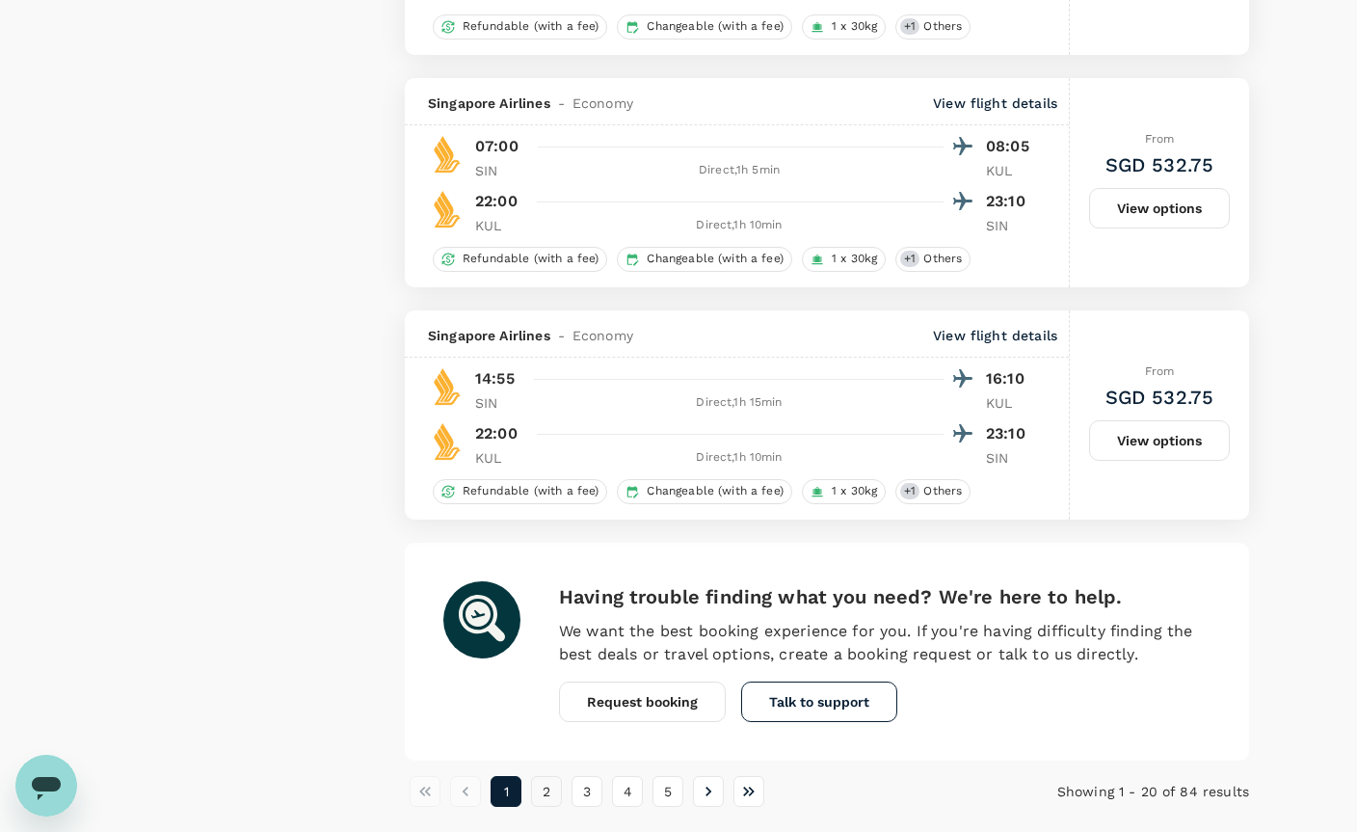
click at [550, 796] on button "2" at bounding box center [546, 791] width 31 height 31
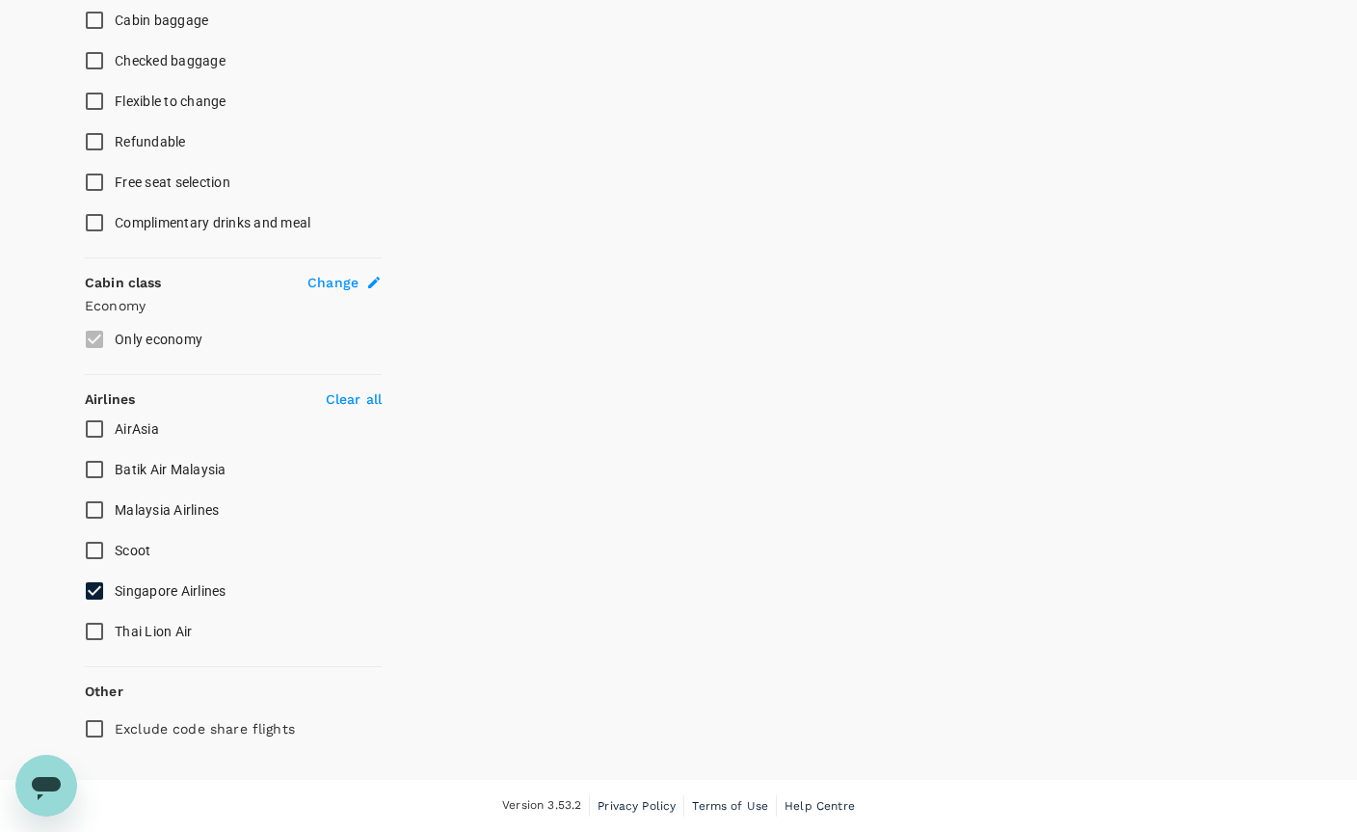
scroll to position [774, 0]
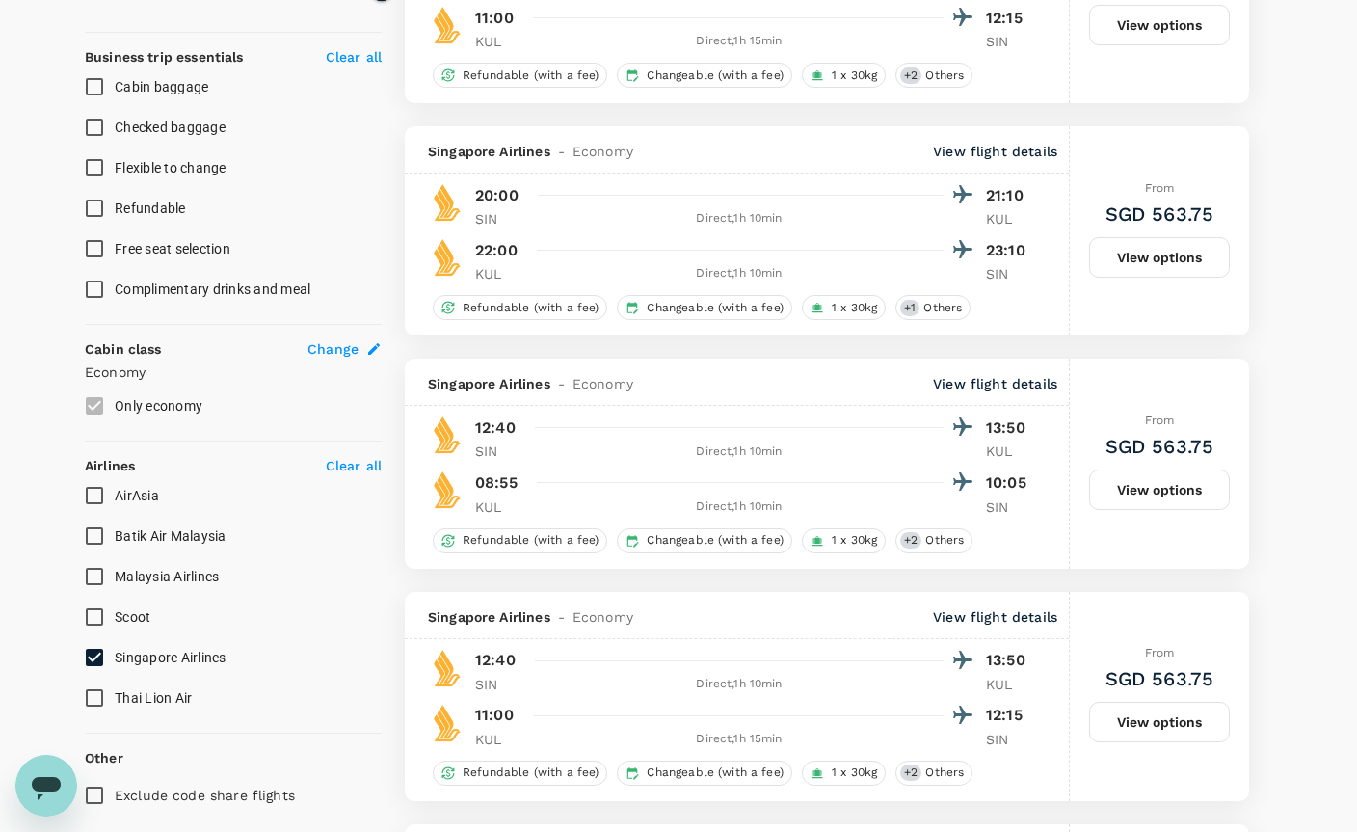
type input "SGD"
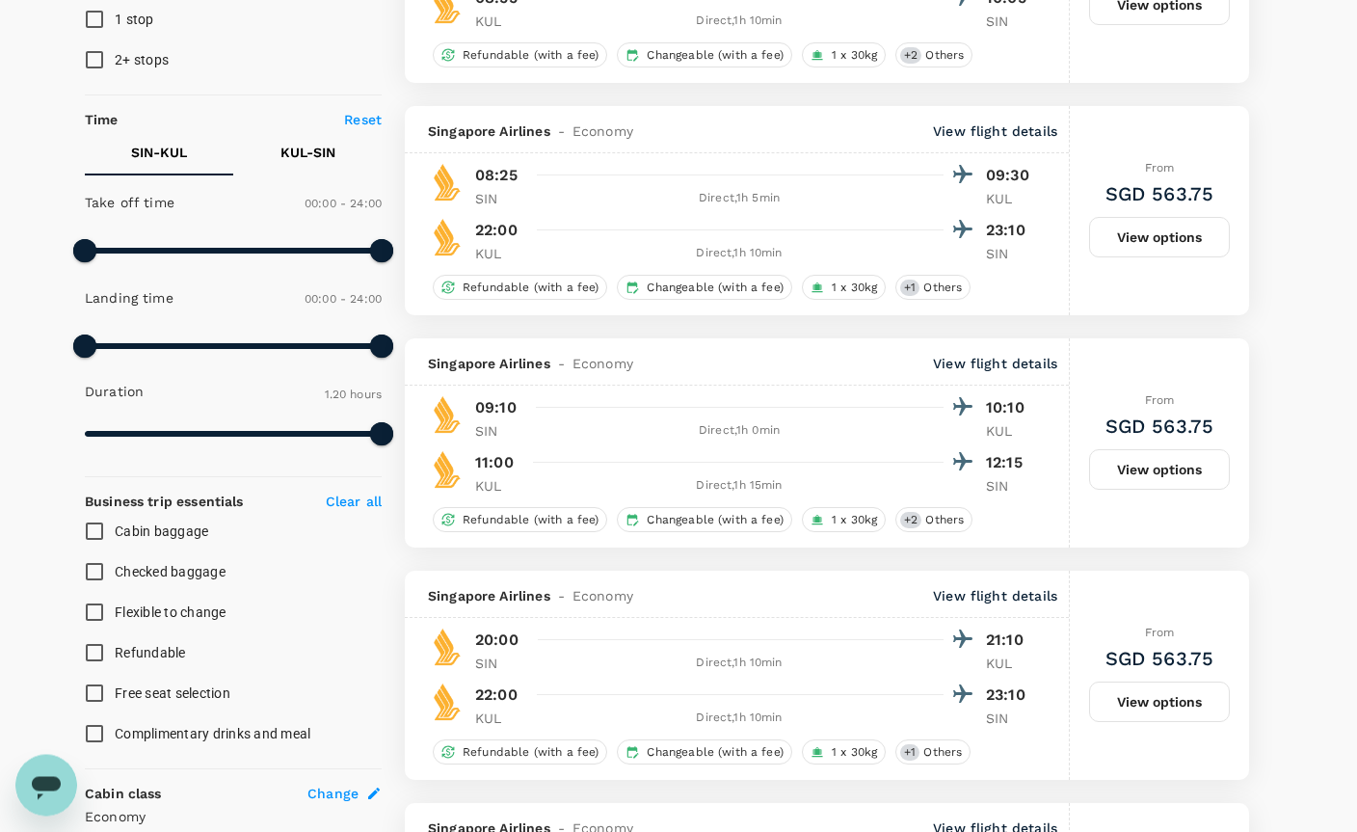
scroll to position [314, 0]
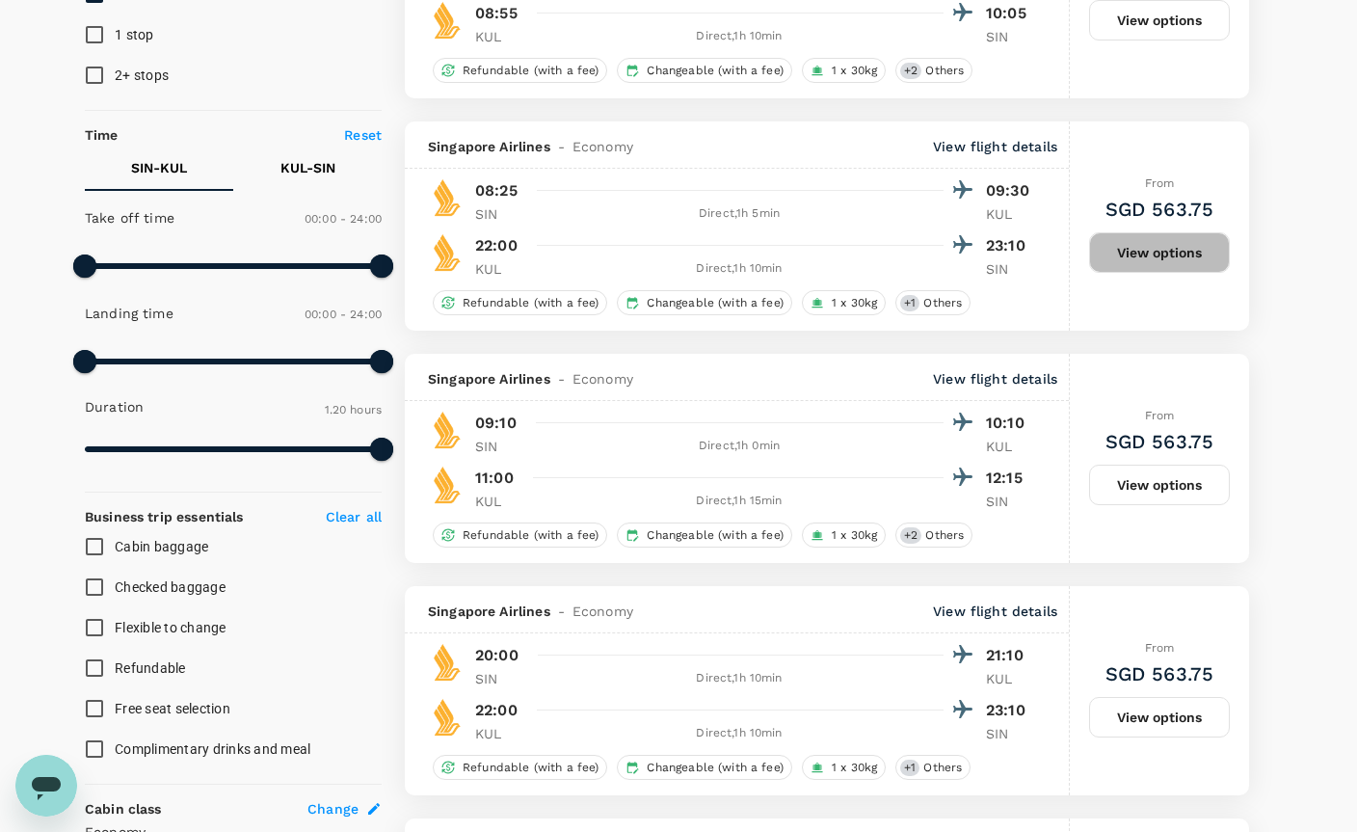
click at [1154, 246] on button "View options" at bounding box center [1159, 252] width 141 height 40
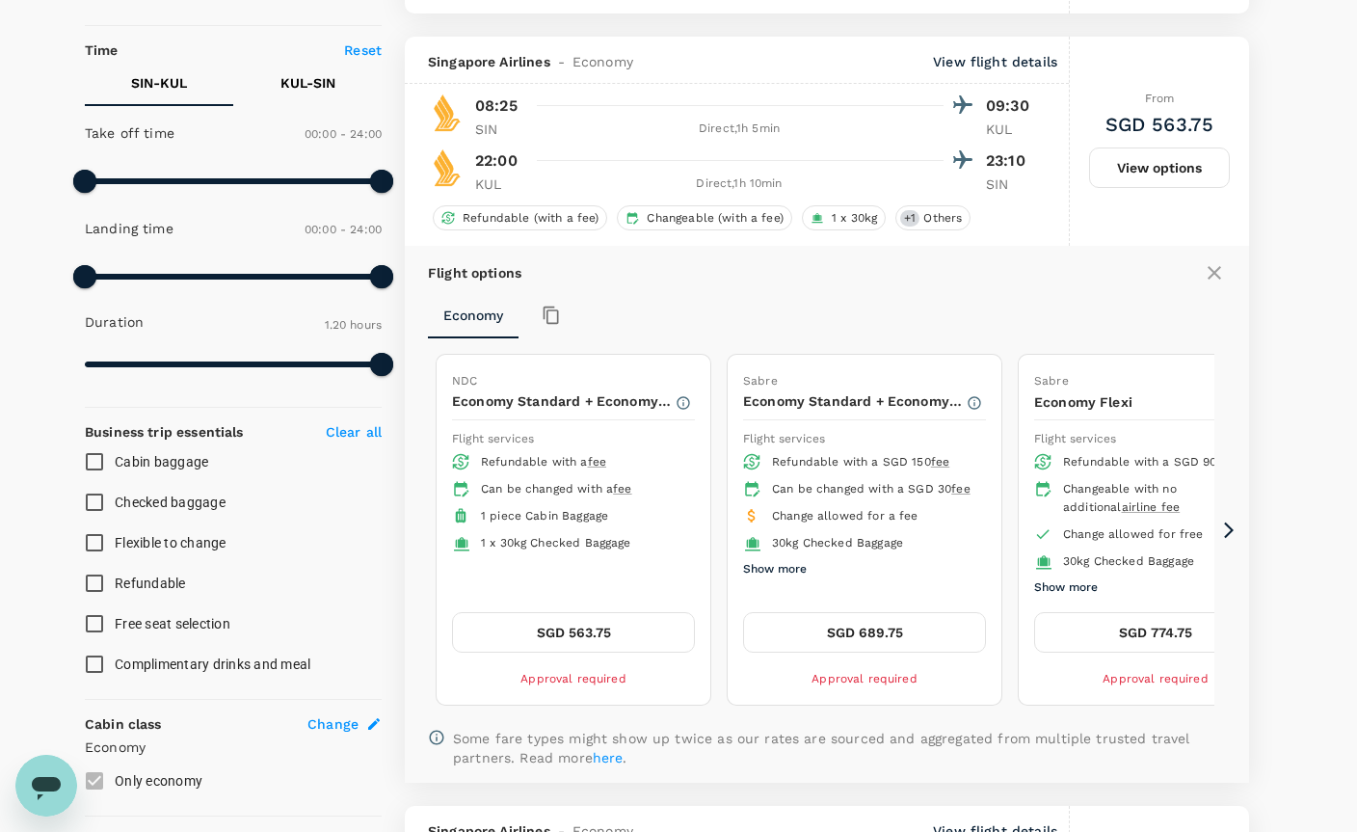
scroll to position [435, 0]
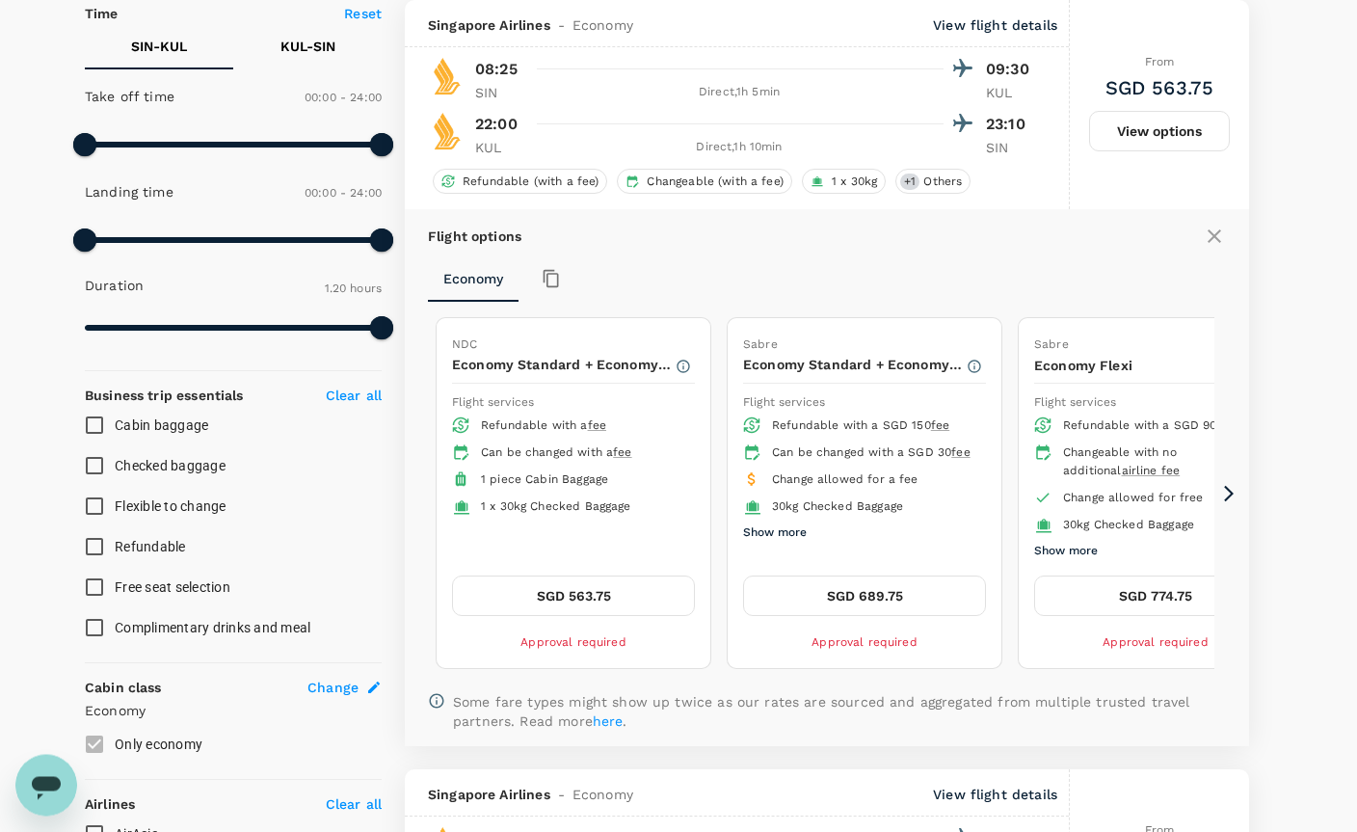
click at [558, 597] on button "SGD 563.75" at bounding box center [573, 596] width 243 height 40
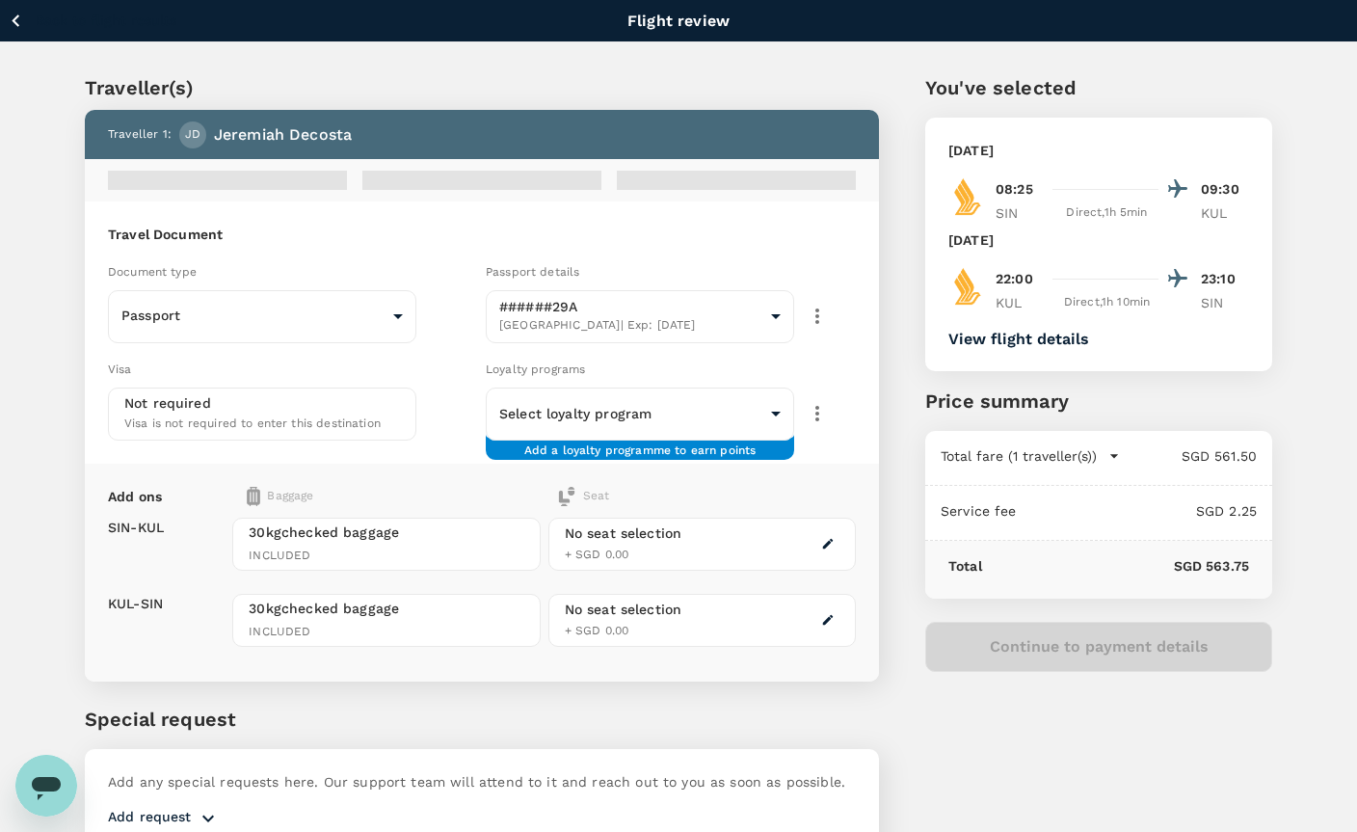
click at [360, 261] on div "Document type" at bounding box center [293, 271] width 370 height 21
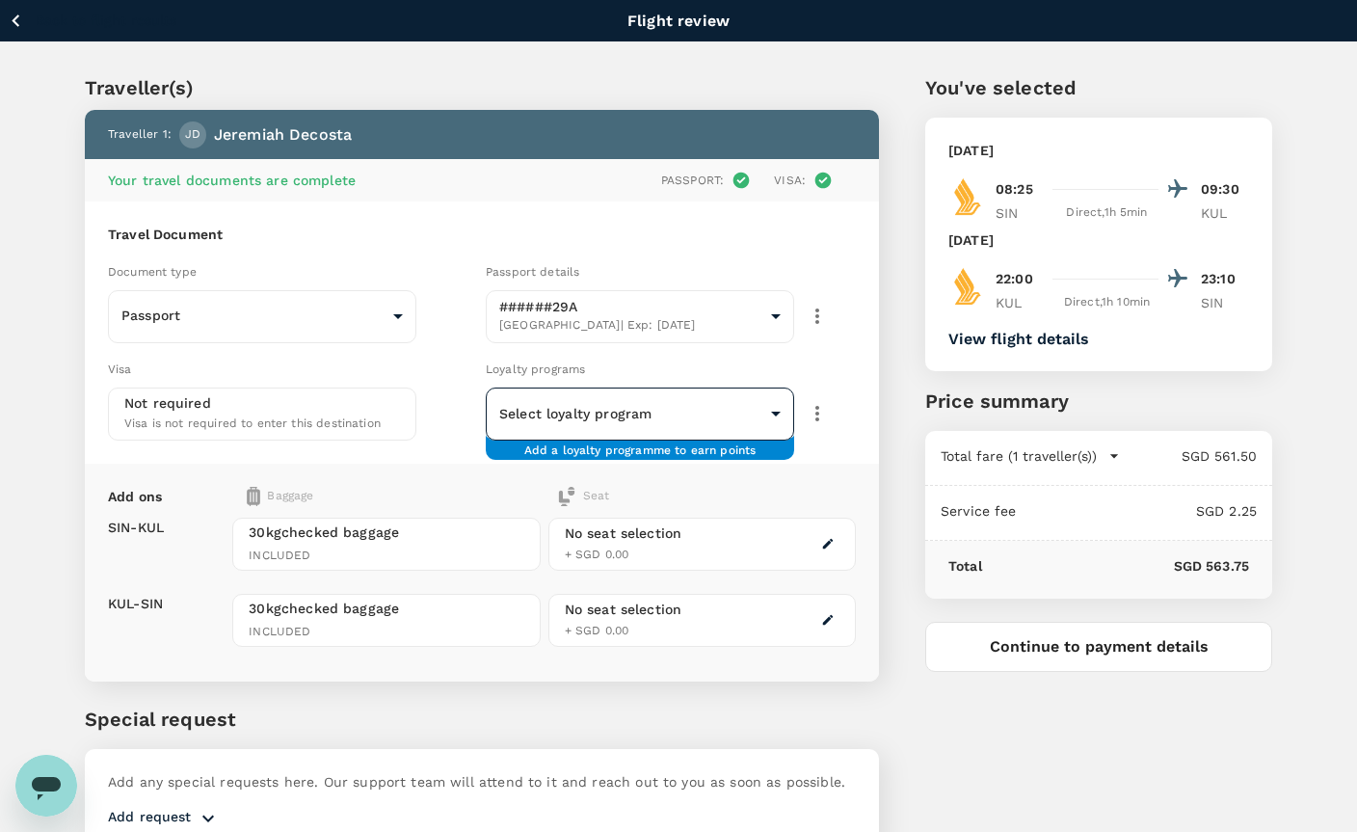
click at [551, 425] on body "Back to flight results Flight review Traveller(s) Traveller 1 : [PERSON_NAME] Y…" at bounding box center [678, 464] width 1357 height 928
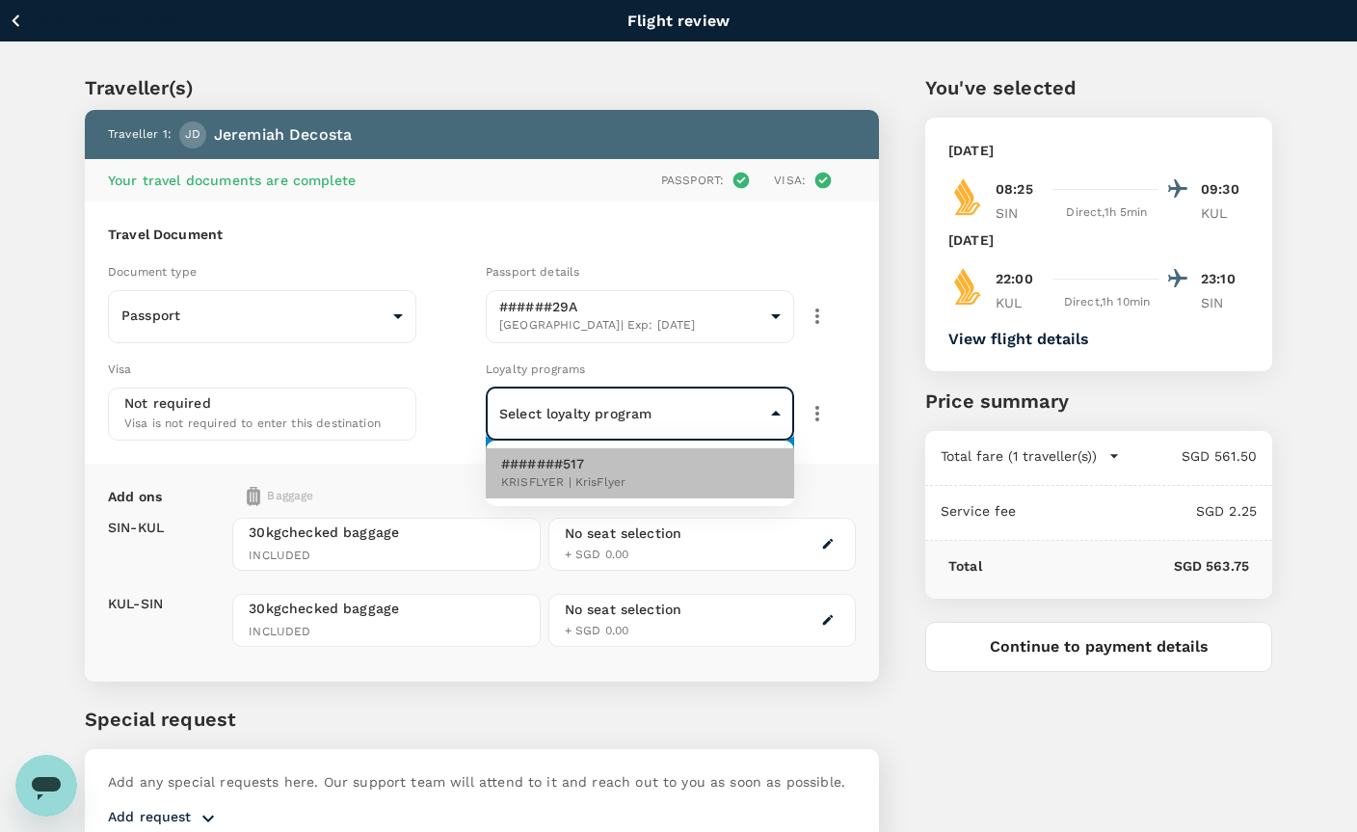
click at [562, 470] on p "#######517" at bounding box center [563, 463] width 124 height 19
type input "6901e512-1bcf-4738-94c3-a8a0773cd33f"
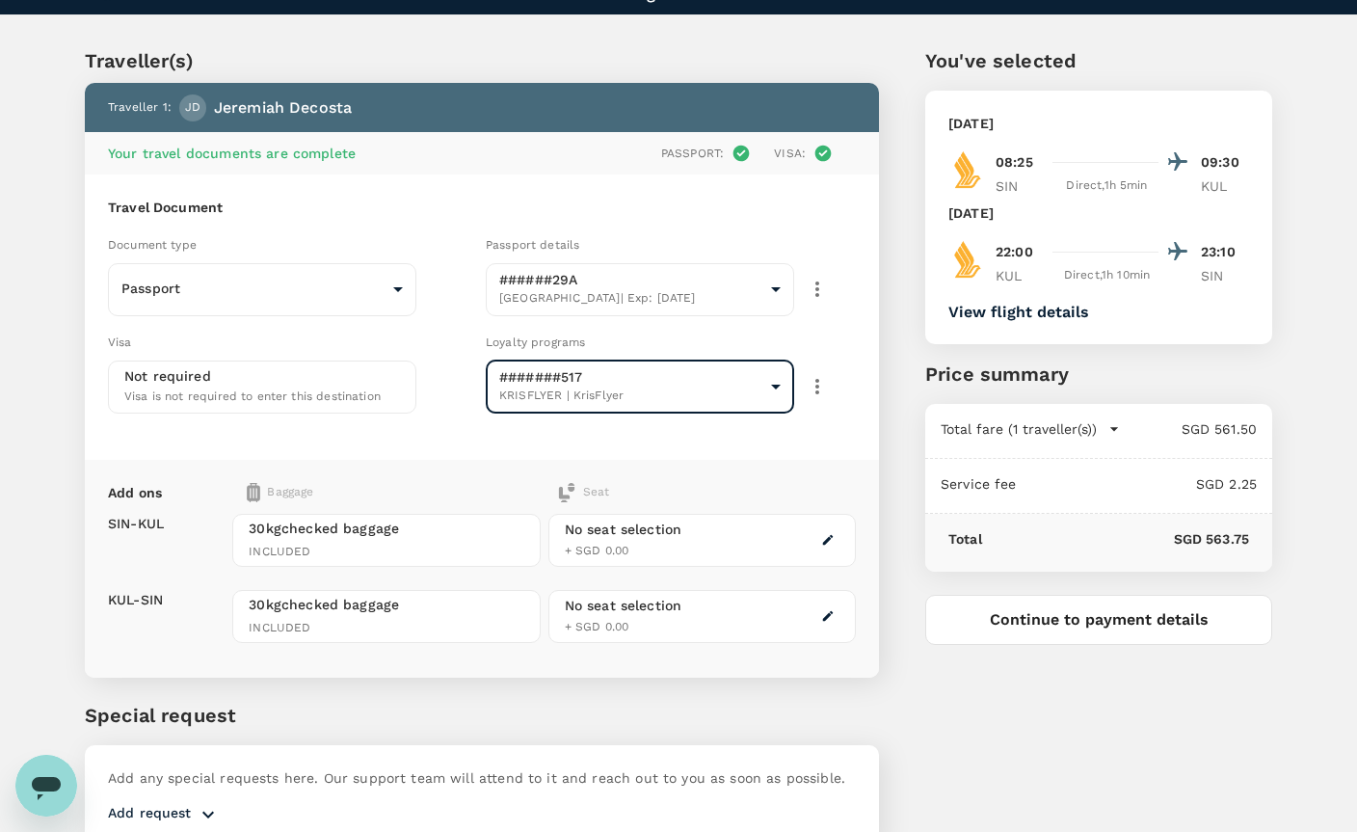
scroll to position [50, 0]
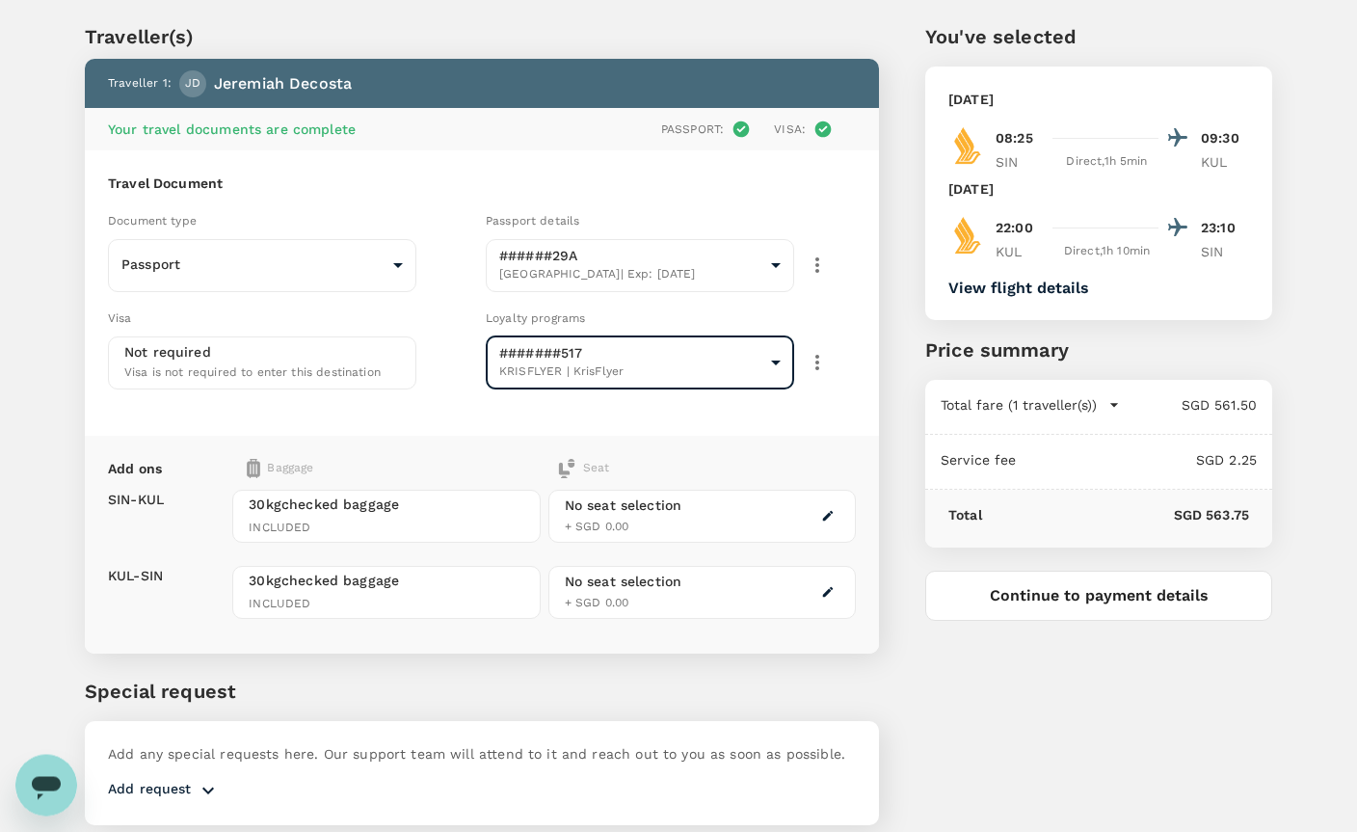
click at [816, 512] on div at bounding box center [827, 516] width 23 height 23
click at [835, 515] on button "button" at bounding box center [827, 516] width 23 height 23
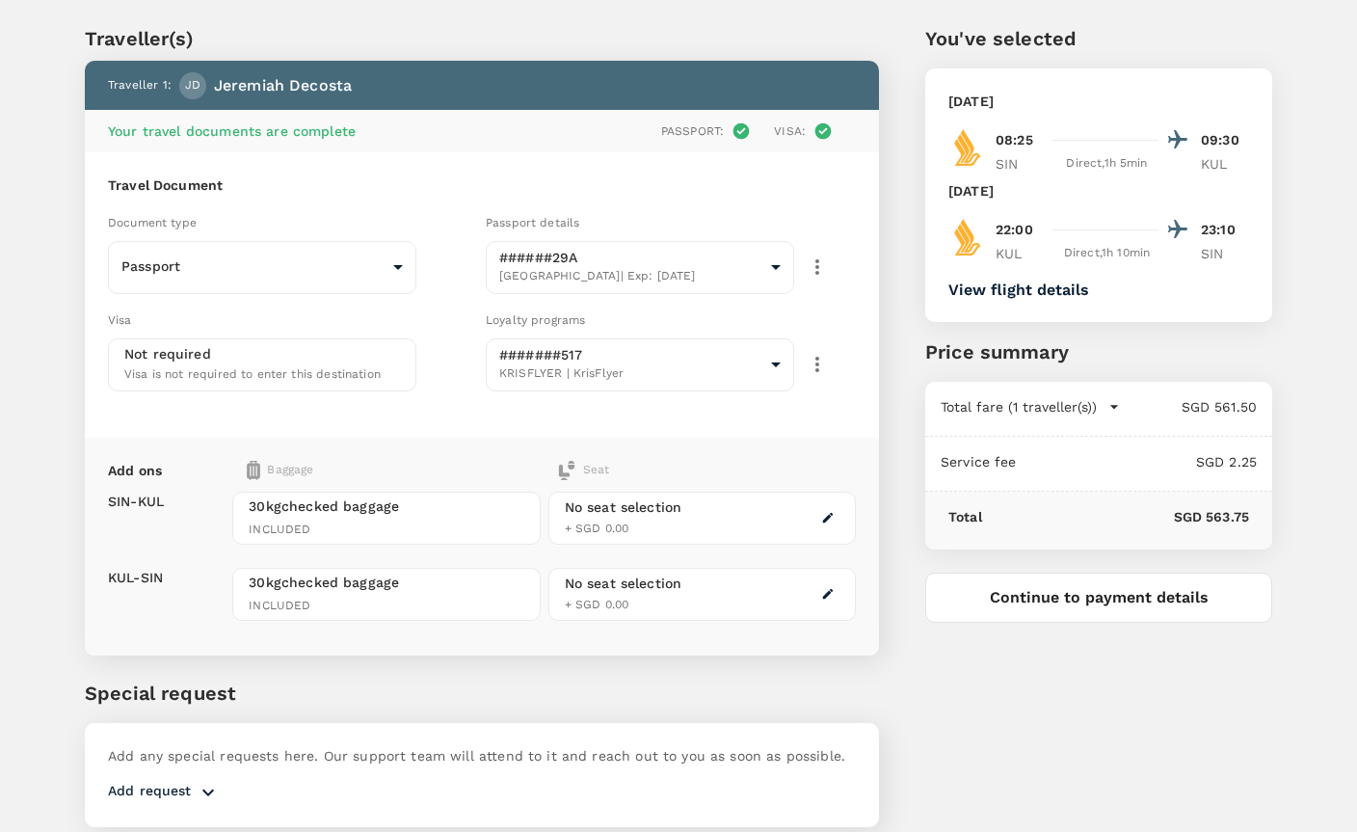
scroll to position [461, 31]
click at [1217, 419] on p "Select" at bounding box center [1196, 409] width 121 height 19
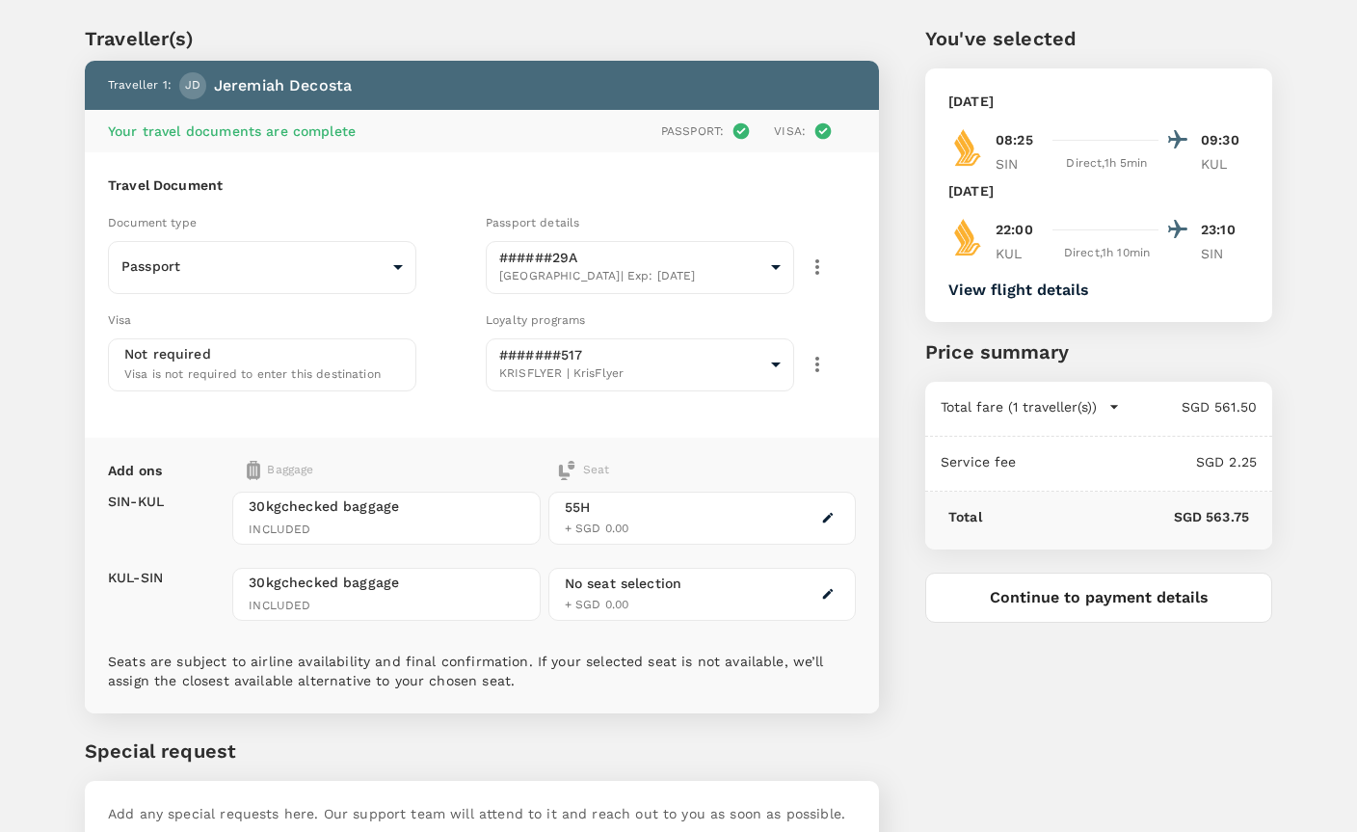
scroll to position [125, 0]
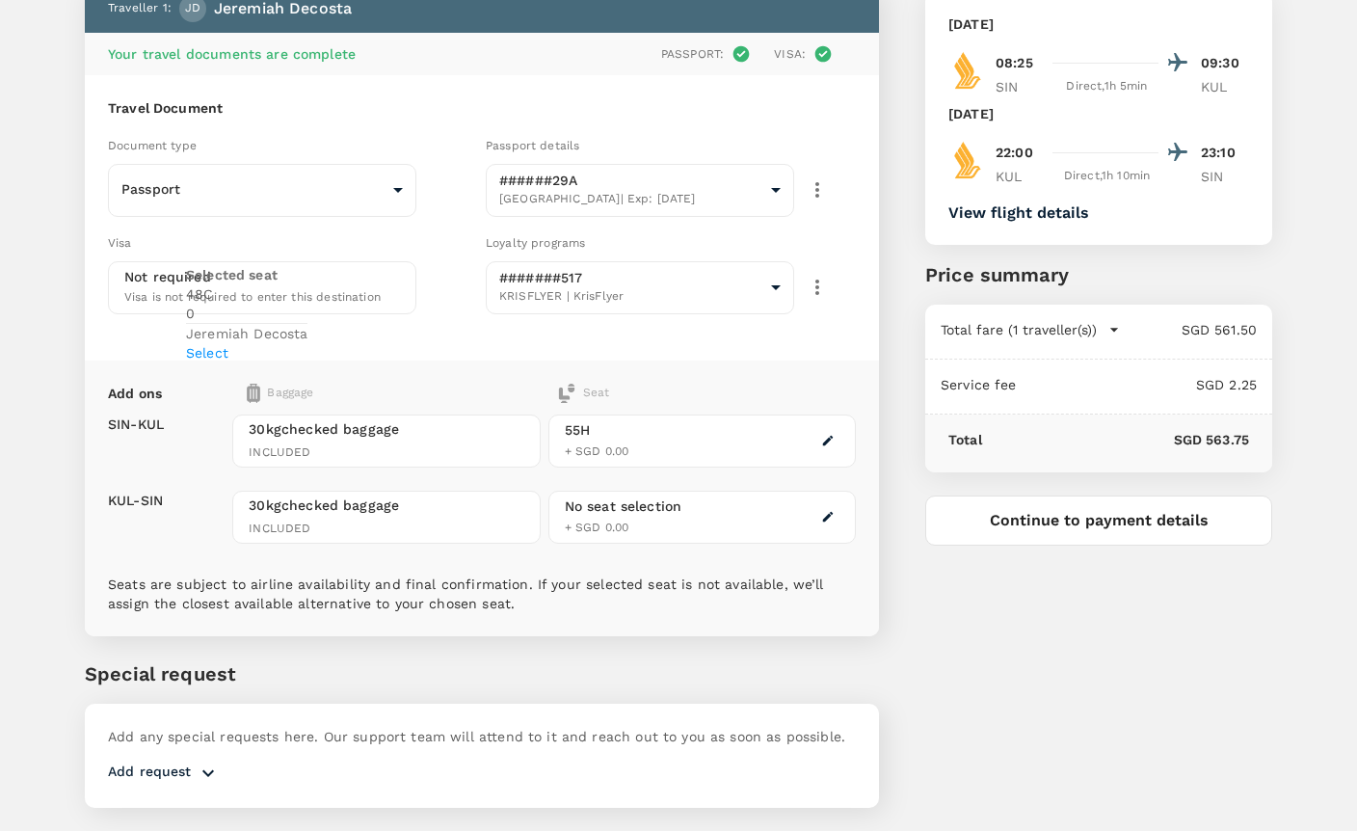
click at [307, 407] on div "Selected seat 48 C 0 [PERSON_NAME] Select" at bounding box center [246, 357] width 121 height 97
click at [307, 407] on p "Select" at bounding box center [246, 396] width 121 height 19
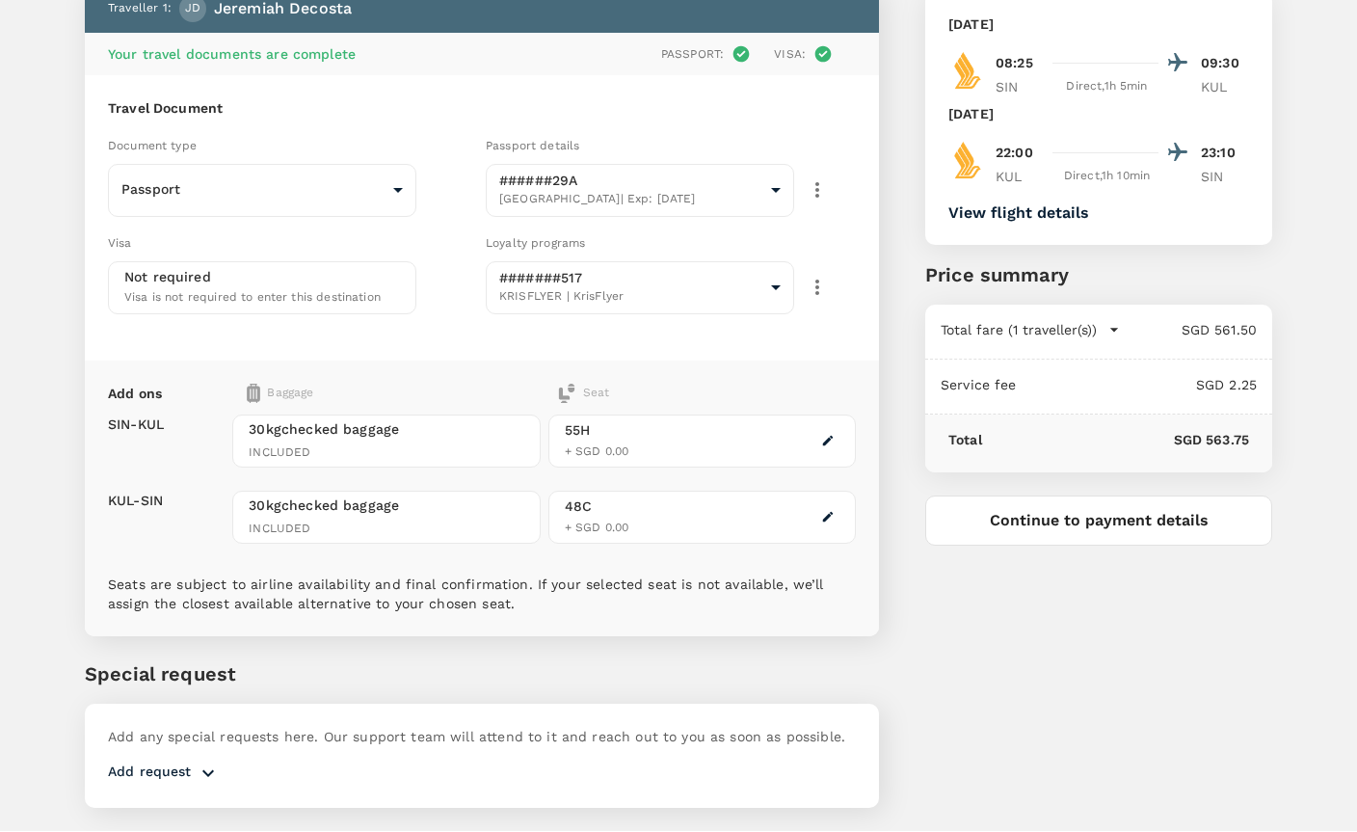
click at [617, 609] on p "Seats are subject to airline availability and final confirmation. If your selec…" at bounding box center [482, 594] width 748 height 39
click at [989, 211] on button "View flight details" at bounding box center [1018, 213] width 141 height 17
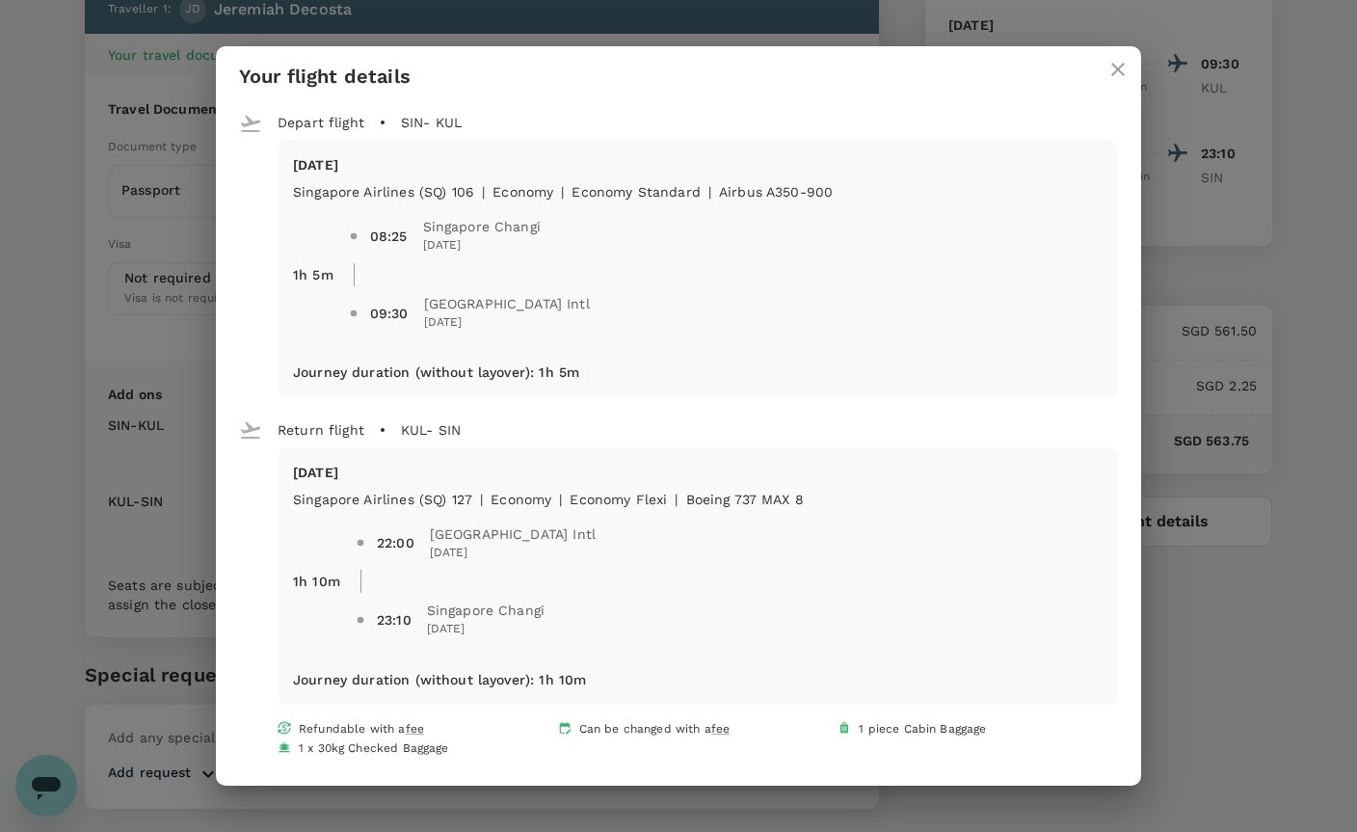
click at [1117, 81] on icon "close" at bounding box center [1117, 69] width 23 height 23
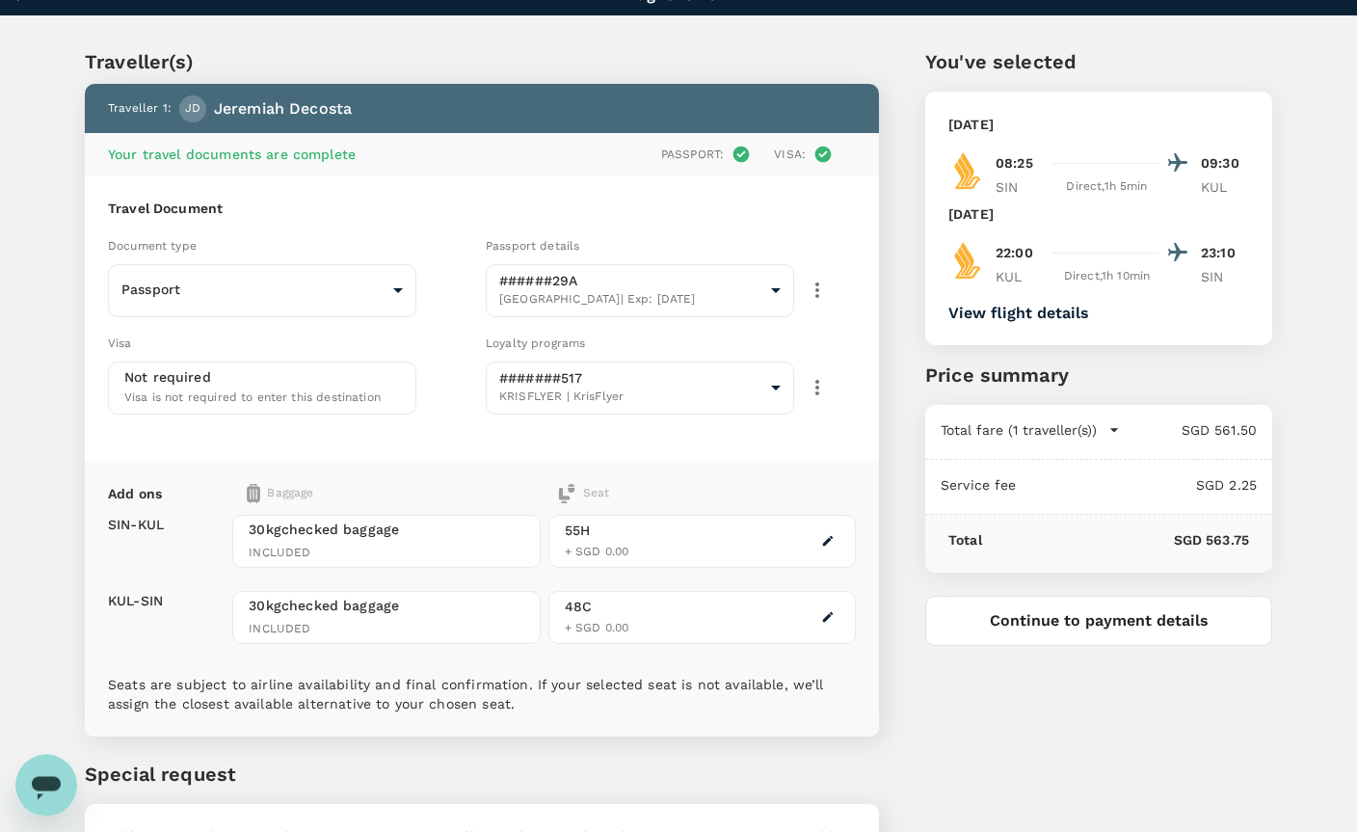
scroll to position [40, 0]
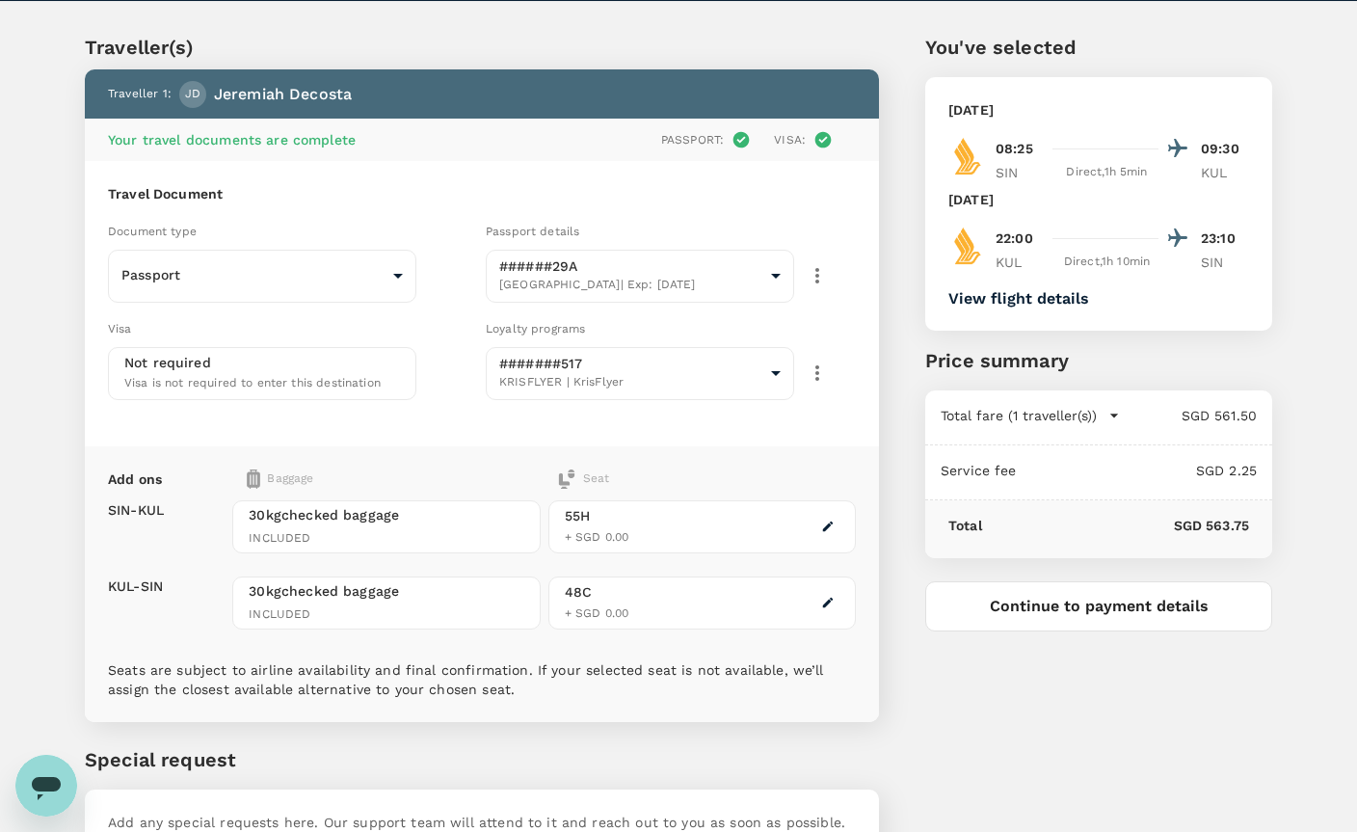
click at [1061, 612] on button "Continue to payment details" at bounding box center [1098, 606] width 347 height 50
type input "9fbbbe2b-f4ca-495e-a82e-e84c83b30aa5"
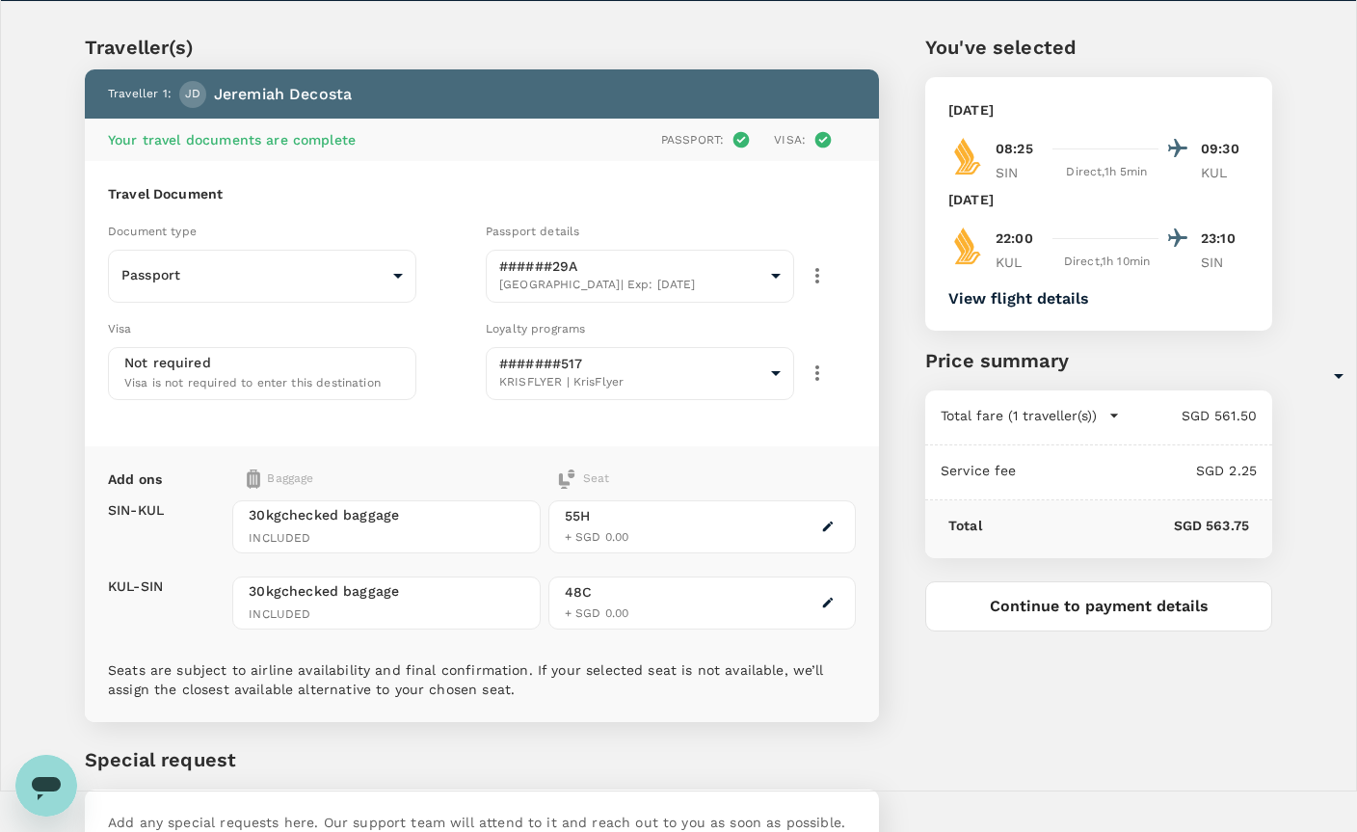
type textarea "Contractor Selection, MDA submission meeting, interview lab manager, 2nd interv…"
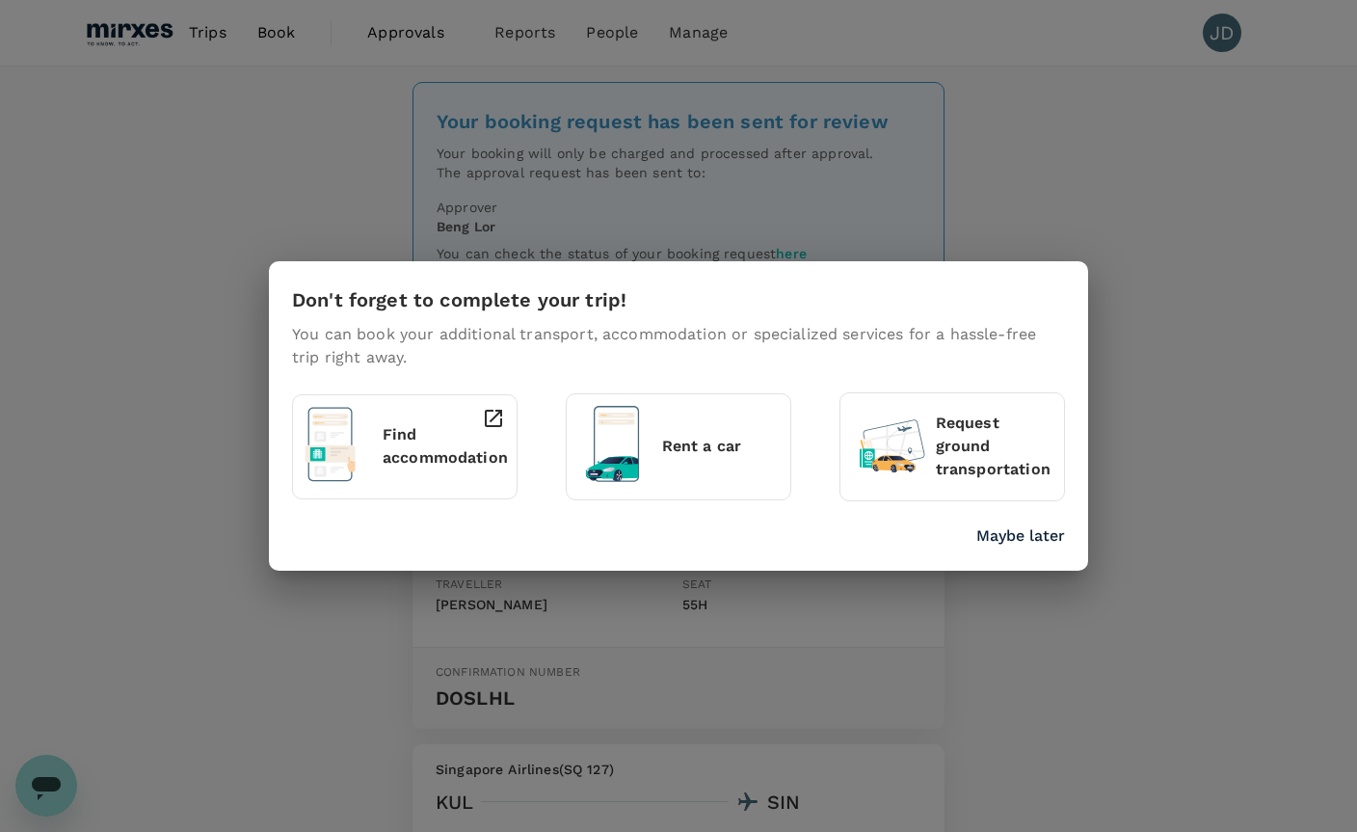
click at [1057, 530] on p "Maybe later" at bounding box center [1020, 535] width 89 height 23
